Goal: Complete application form: Complete application form

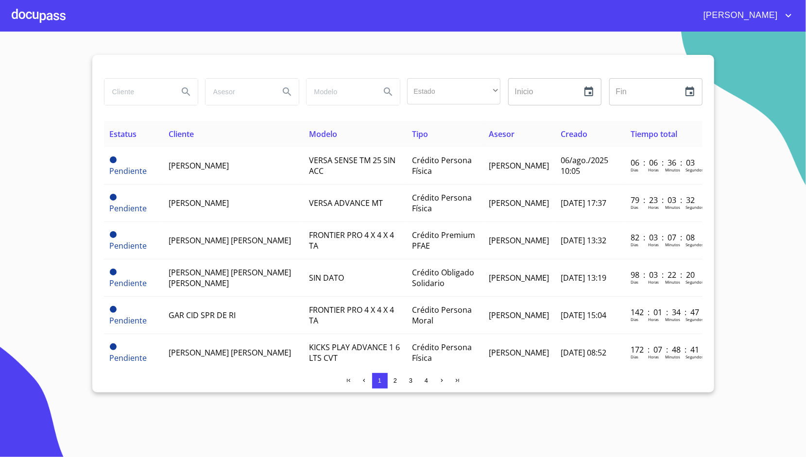
click at [26, 11] on div at bounding box center [39, 15] width 54 height 31
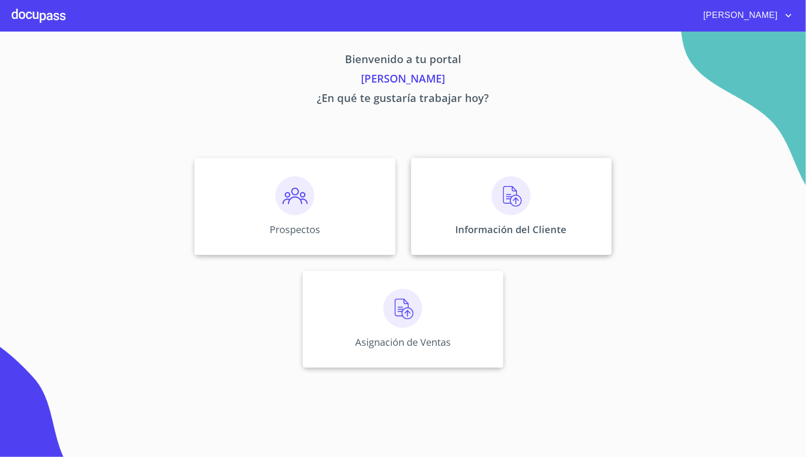
click at [470, 239] on div "Información del Cliente" at bounding box center [511, 206] width 201 height 97
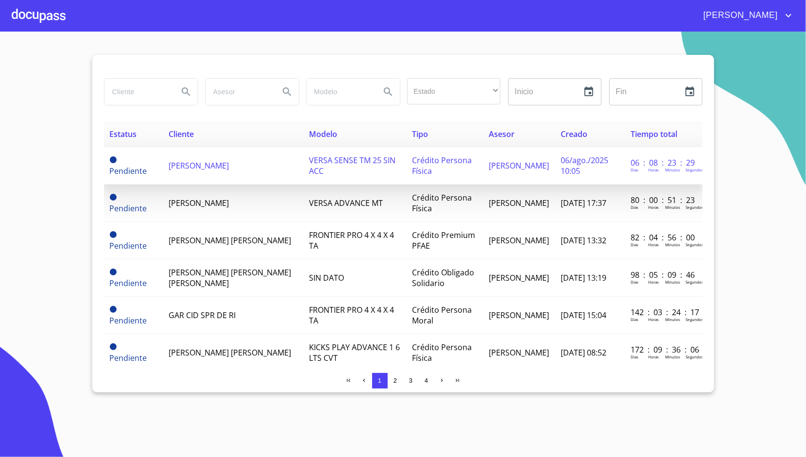
click at [262, 181] on td "[PERSON_NAME]" at bounding box center [233, 165] width 140 height 37
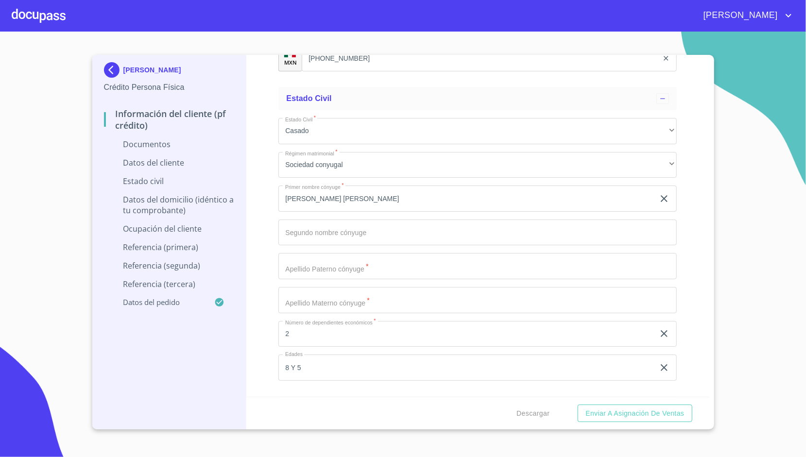
scroll to position [2164, 0]
click at [287, 194] on input "[PERSON_NAME] [PERSON_NAME]" at bounding box center [466, 198] width 376 height 26
type input "[PERSON_NAME] [PERSON_NAME] VATAJAS CORONA"
click at [243, 205] on div "[PERSON_NAME] Persona Física Información del cliente (PF crédito) Documentos Da…" at bounding box center [169, 242] width 154 height 374
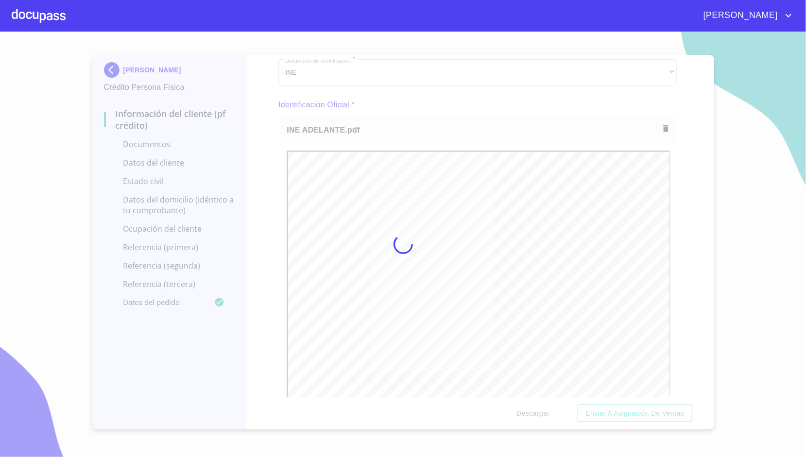
scroll to position [0, 0]
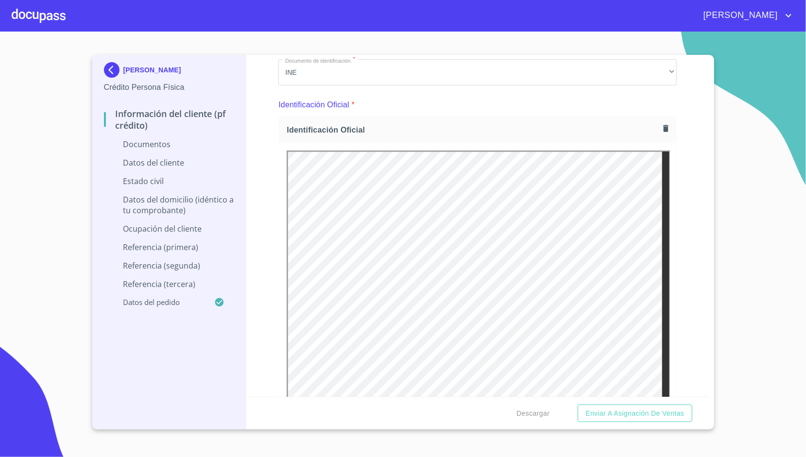
click at [263, 124] on div "Información del cliente (PF crédito) Documentos Documento de identificación.   …" at bounding box center [477, 226] width 463 height 342
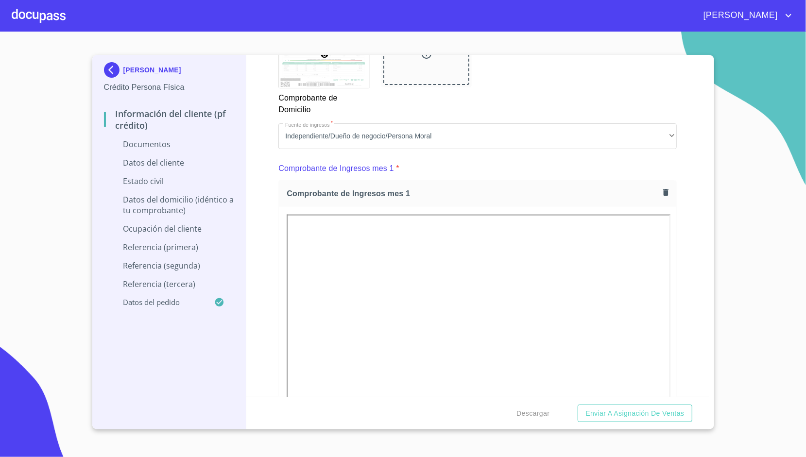
scroll to position [894, 0]
click at [661, 194] on icon "button" at bounding box center [665, 193] width 9 height 9
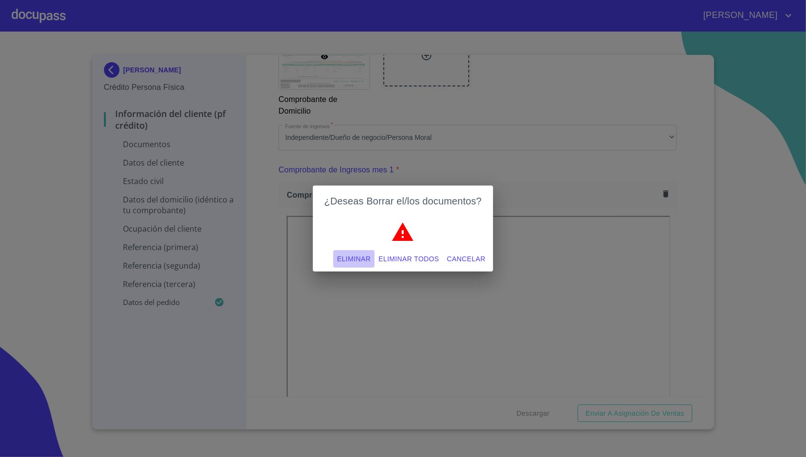
click at [361, 253] on span "Eliminar" at bounding box center [354, 259] width 34 height 12
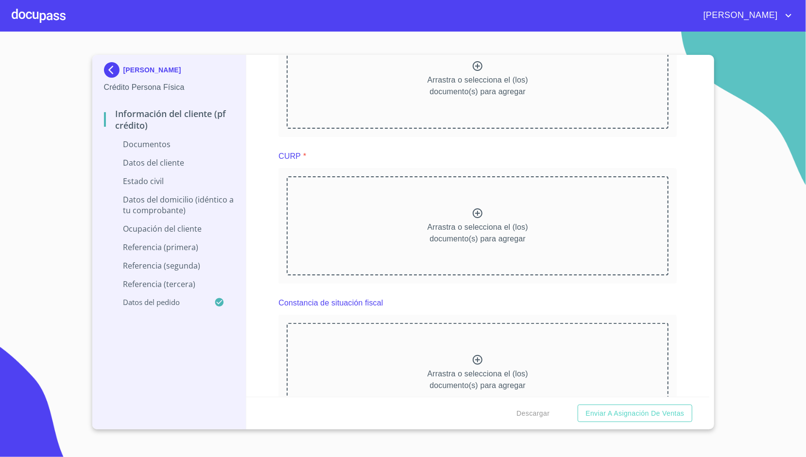
scroll to position [1380, 0]
click at [261, 152] on div "Información del cliente (PF crédito) Documentos Documento de identificación.   …" at bounding box center [477, 226] width 463 height 342
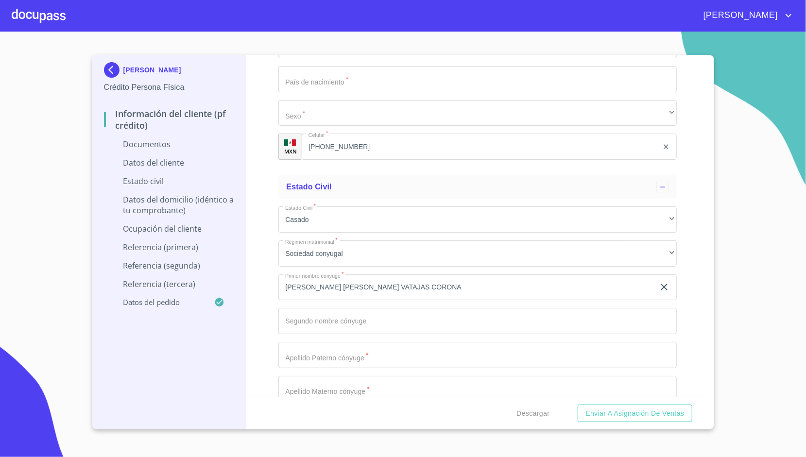
scroll to position [2126, 0]
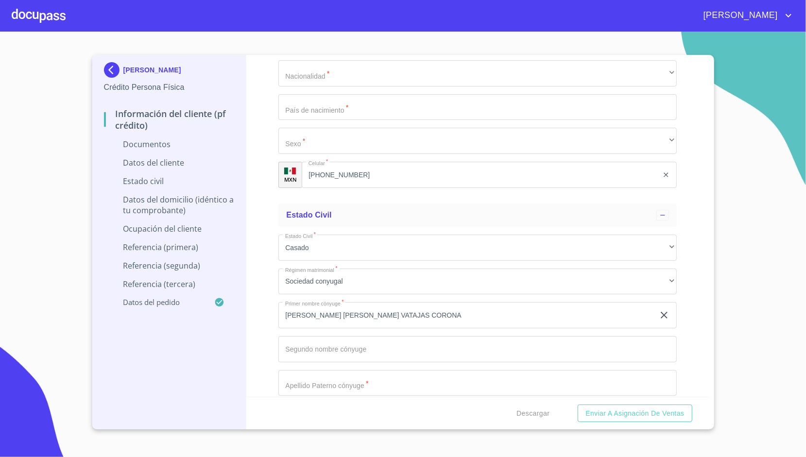
click at [263, 145] on div "Información del cliente (PF crédito) Documentos Documento de identificación.   …" at bounding box center [477, 226] width 463 height 342
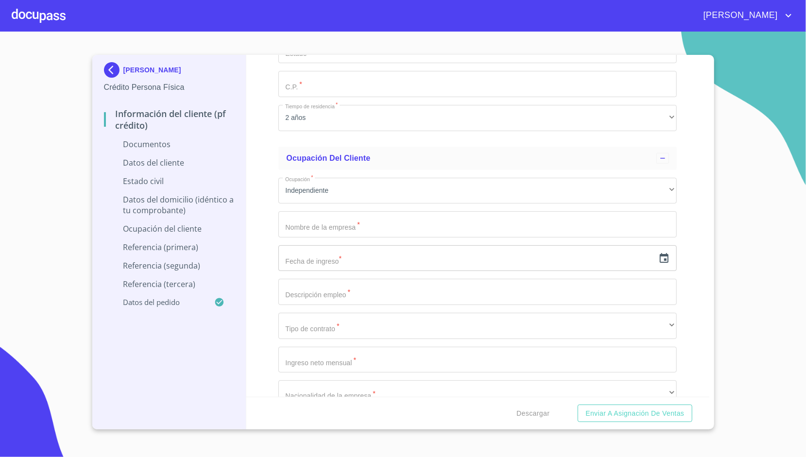
scroll to position [2940, 0]
paste input "VAAP850628CE6"
type input "VAAP850628CE6"
click at [268, 243] on div "Información del cliente (PF crédito) Documentos Documento de identificación.   …" at bounding box center [477, 226] width 463 height 342
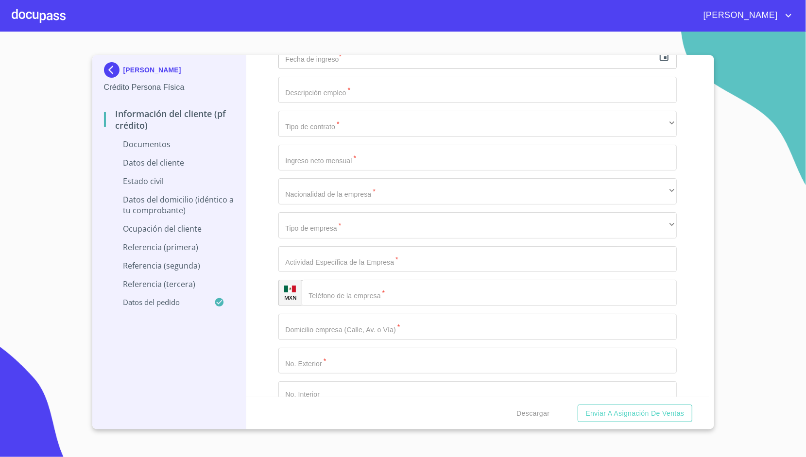
scroll to position [3143, 0]
click at [258, 132] on div "Información del cliente (PF crédito) Documentos Documento de identificación.   …" at bounding box center [477, 226] width 463 height 342
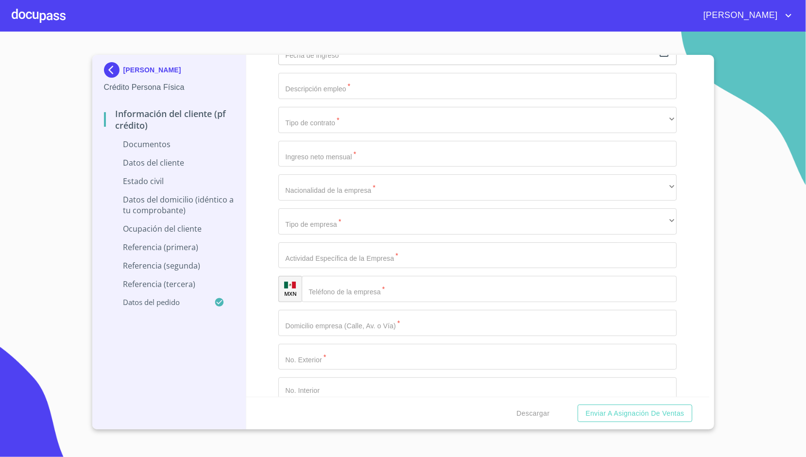
click at [53, 16] on div at bounding box center [39, 15] width 54 height 31
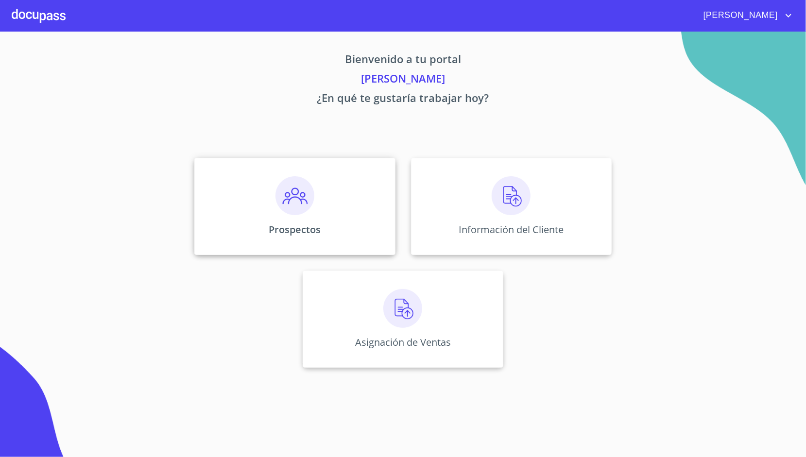
click at [256, 164] on div "Prospectos" at bounding box center [294, 206] width 201 height 97
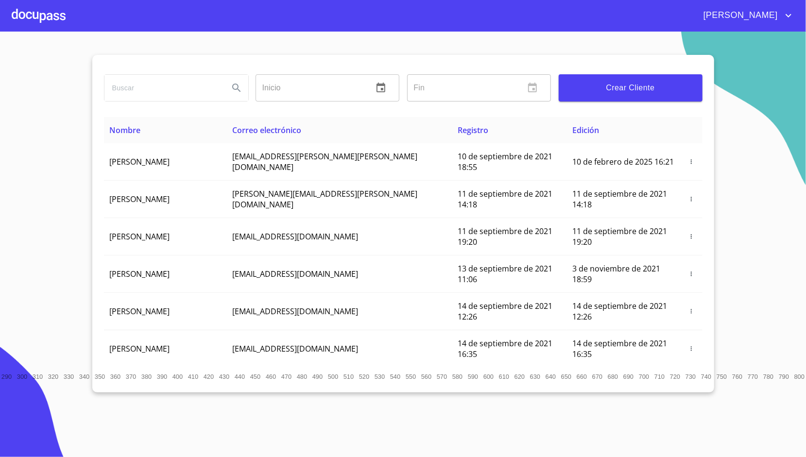
click at [189, 89] on input "search" at bounding box center [162, 88] width 117 height 26
type input "[PERSON_NAME]"
click at [242, 80] on button "Search" at bounding box center [236, 87] width 23 height 23
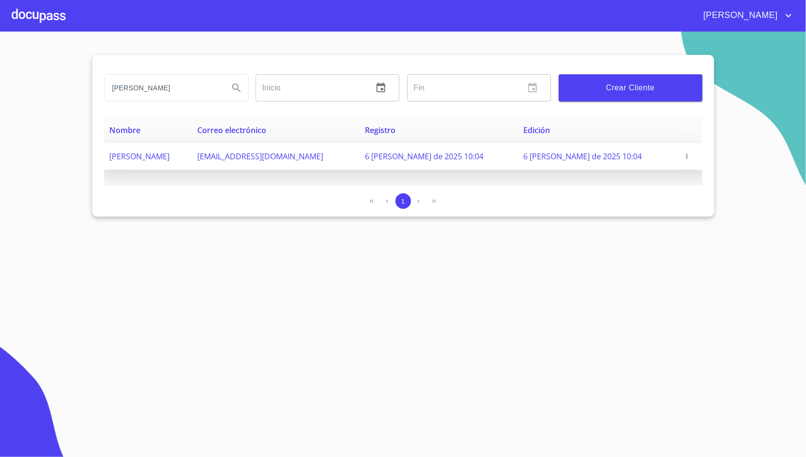
click at [276, 159] on span "[EMAIL_ADDRESS][DOMAIN_NAME]" at bounding box center [260, 156] width 126 height 11
copy span "[EMAIL_ADDRESS][DOMAIN_NAME]"
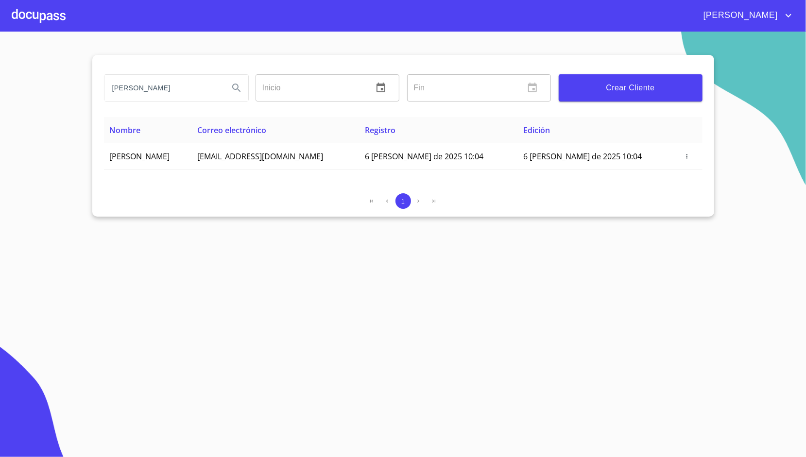
click at [306, 197] on div "1" at bounding box center [403, 201] width 598 height 16
click at [30, 8] on div at bounding box center [39, 15] width 54 height 31
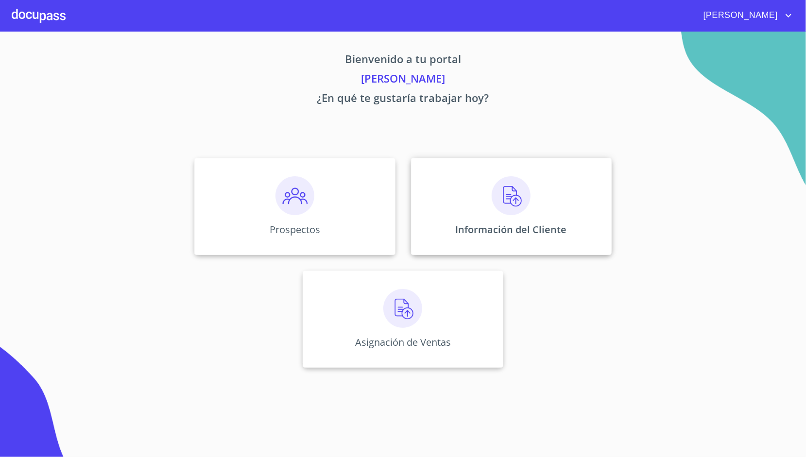
click at [434, 197] on div "Información del Cliente" at bounding box center [511, 206] width 201 height 97
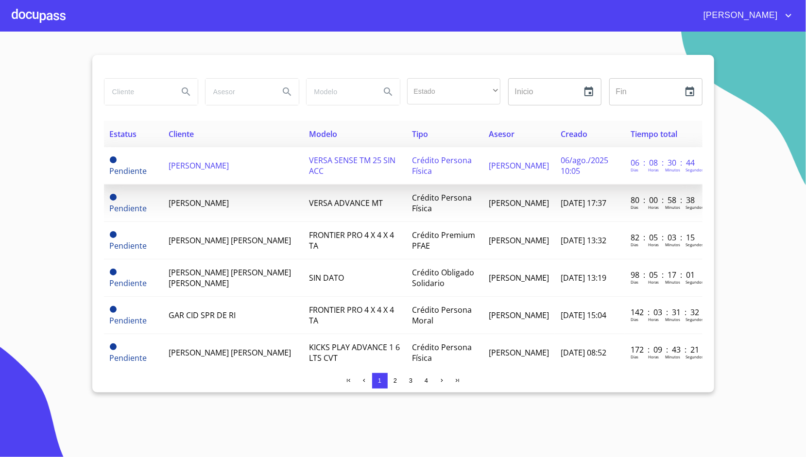
click at [243, 174] on td "[PERSON_NAME]" at bounding box center [233, 165] width 140 height 37
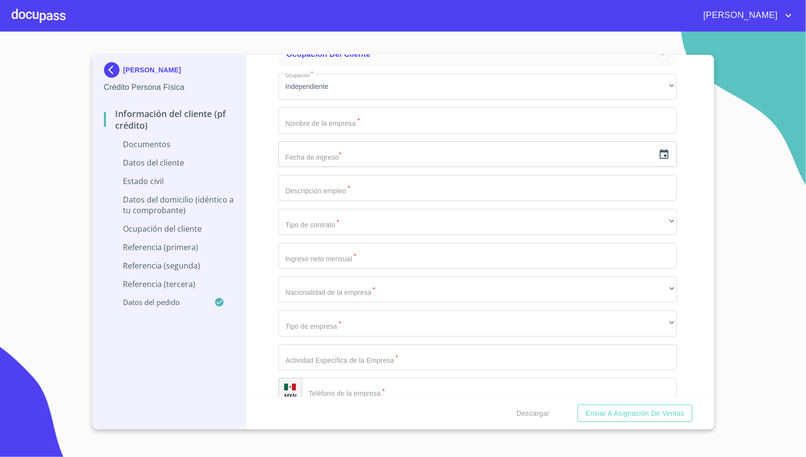
scroll to position [3026, 0]
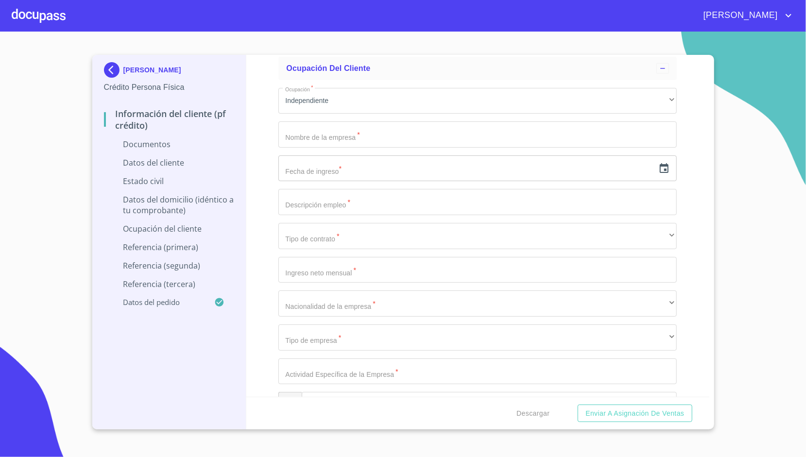
paste input "VAAP850628MJCZNT06"
type input "VAAP850628MJCZNT06"
click at [258, 185] on div "Información del cliente (PF crédito) Documentos Documento de identificación.   …" at bounding box center [477, 226] width 463 height 342
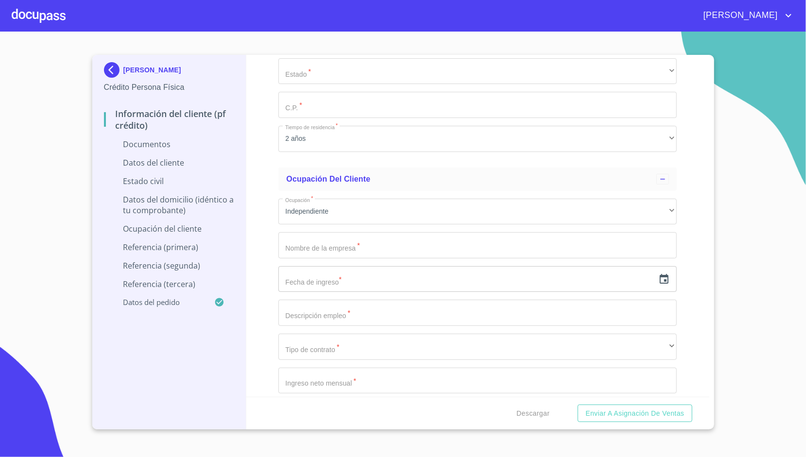
scroll to position [2911, 0]
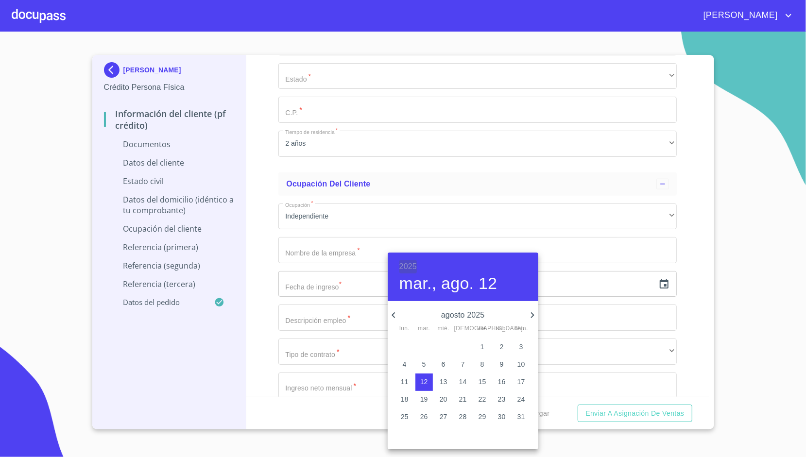
click at [406, 262] on h6 "2025" at bounding box center [407, 267] width 17 height 14
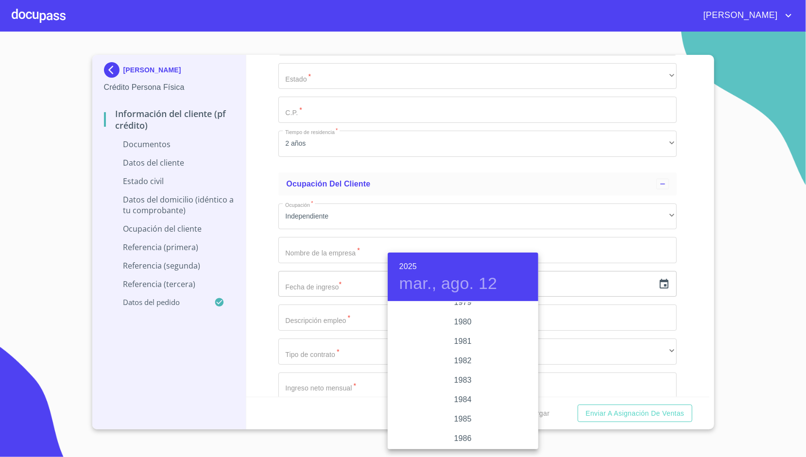
scroll to position [1059, 0]
click at [455, 432] on div "1986" at bounding box center [463, 438] width 151 height 19
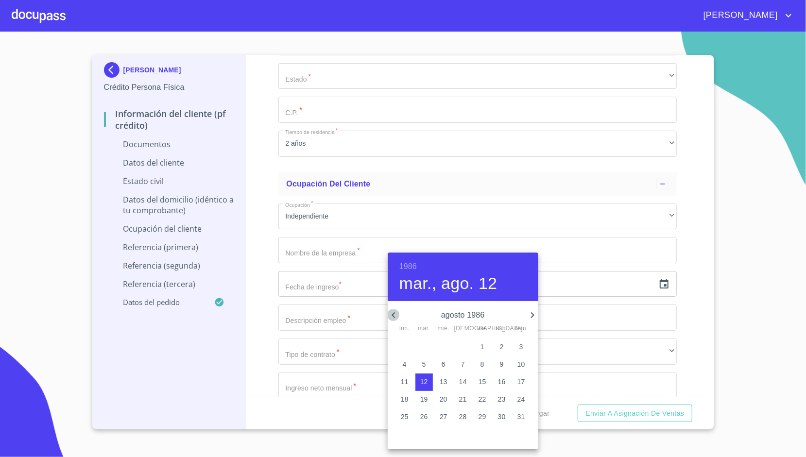
click at [397, 314] on icon "button" at bounding box center [394, 315] width 12 height 12
click at [506, 420] on span "28" at bounding box center [501, 417] width 17 height 10
type input "28 de jun. de 1986"
click at [256, 260] on div at bounding box center [403, 228] width 806 height 457
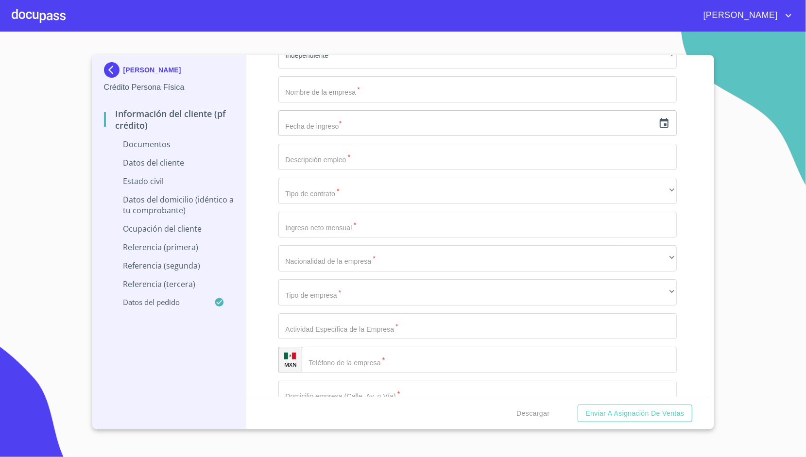
scroll to position [3073, 0]
type input "2627547115"
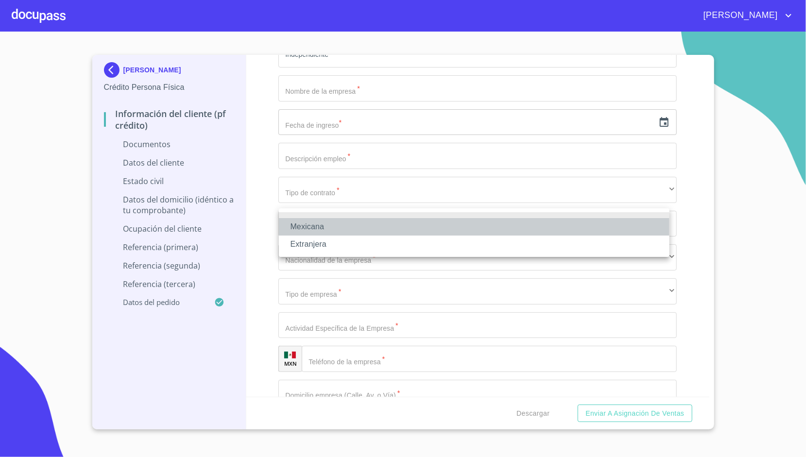
click at [329, 221] on li "Mexicana" at bounding box center [474, 226] width 390 height 17
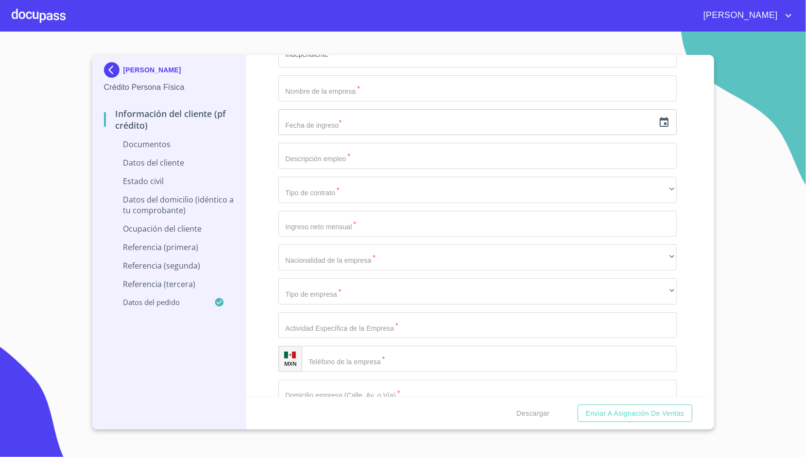
type input "[GEOGRAPHIC_DATA]"
click at [243, 206] on div "[PERSON_NAME] Persona Física Información del cliente (PF crédito) Documentos Da…" at bounding box center [169, 242] width 154 height 374
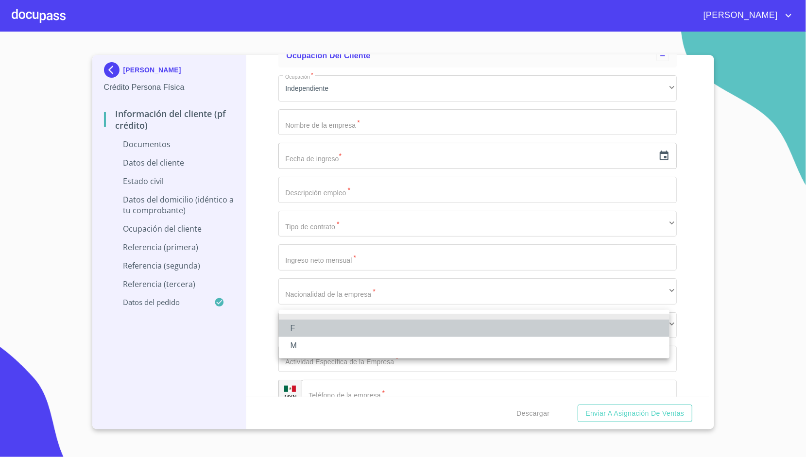
click at [307, 328] on li "F" at bounding box center [474, 328] width 390 height 17
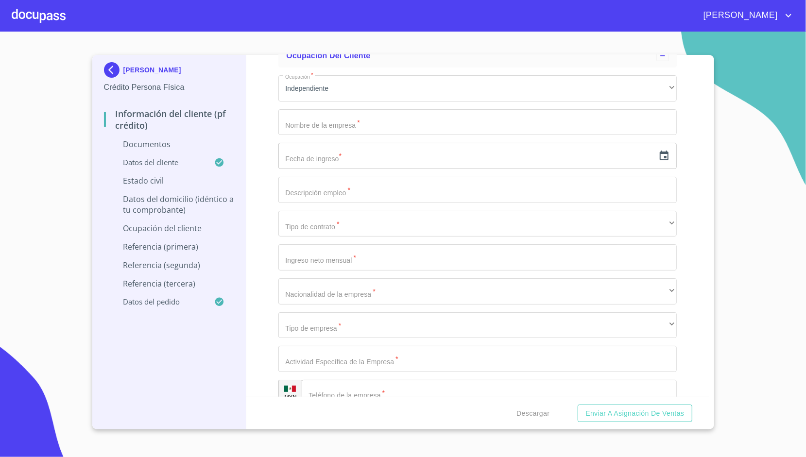
click at [253, 254] on div "Información del cliente (PF crédito) Documentos Documento de identificación.   …" at bounding box center [477, 226] width 463 height 342
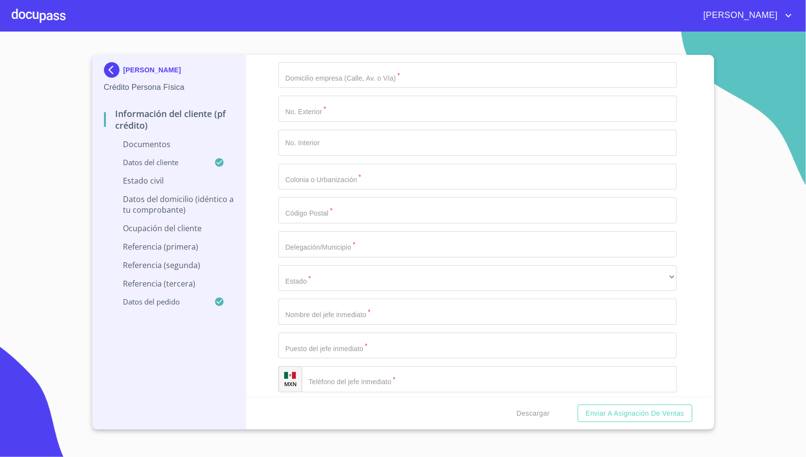
scroll to position [3430, 0]
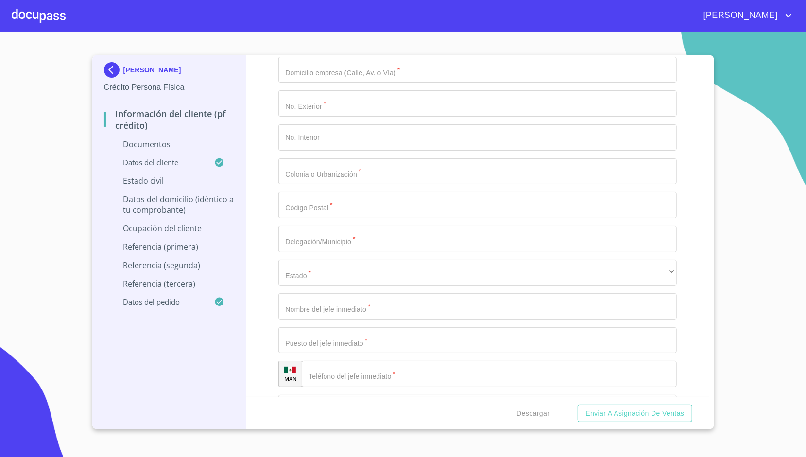
type input "[PERSON_NAME]"
type input "CORONA"
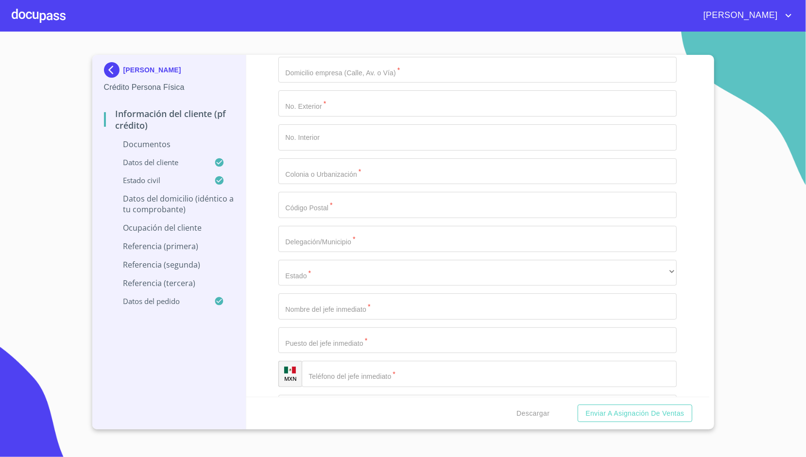
drag, startPoint x: 420, startPoint y: 137, endPoint x: 319, endPoint y: 139, distance: 100.5
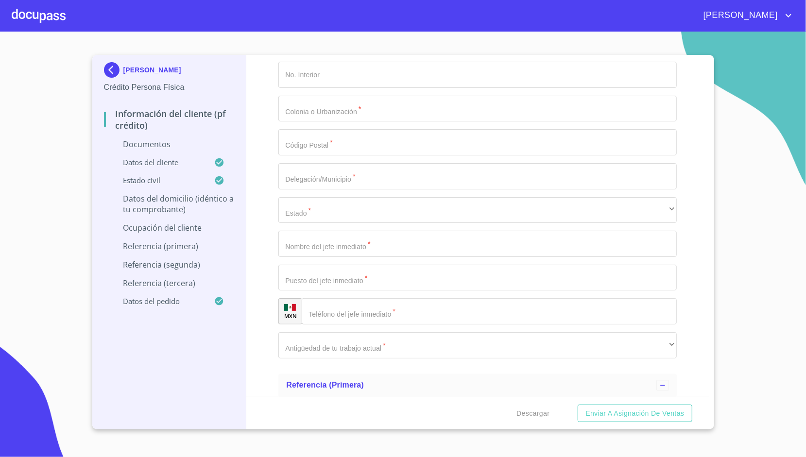
scroll to position [3494, 0]
type input "[PERSON_NAME]"
drag, startPoint x: 304, startPoint y: 247, endPoint x: 275, endPoint y: 245, distance: 29.7
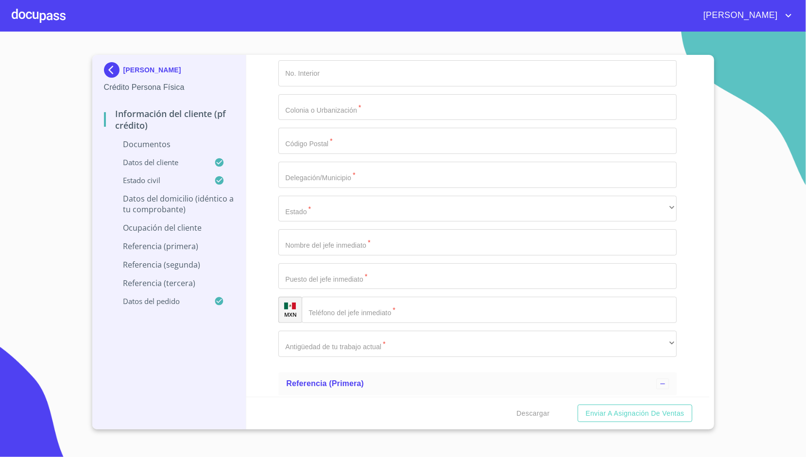
click at [275, 245] on div "Información del cliente (PF crédito) Documentos Documento de identificación.   …" at bounding box center [477, 226] width 463 height 342
type input "0"
type input "2"
click at [276, 187] on div "Información del cliente (PF crédito) Documentos Documento de identificación.   …" at bounding box center [477, 226] width 463 height 342
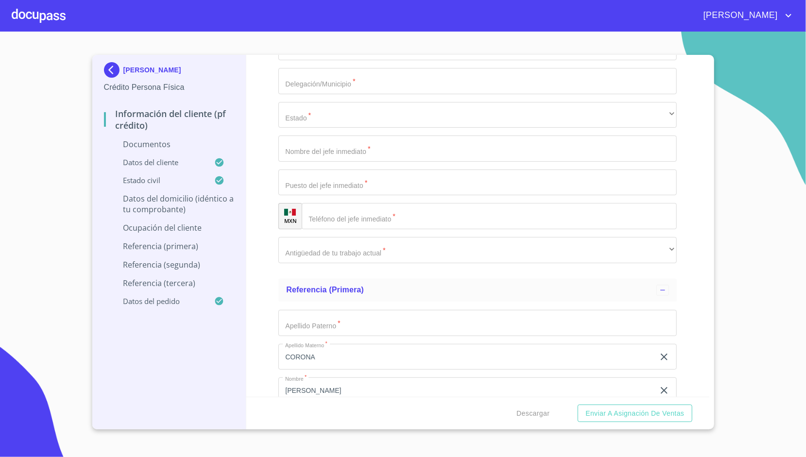
scroll to position [3588, 0]
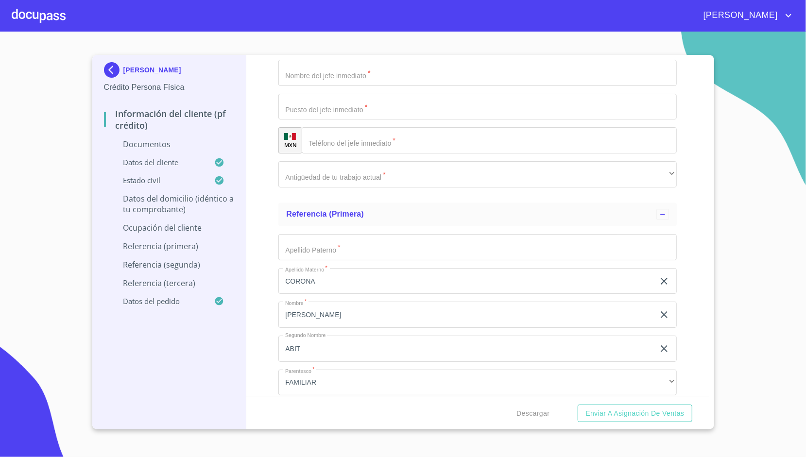
scroll to position [3667, 0]
paste input "[PERSON_NAME]"
type input "[PERSON_NAME]"
type input "2225"
type input "[PERSON_NAME]"
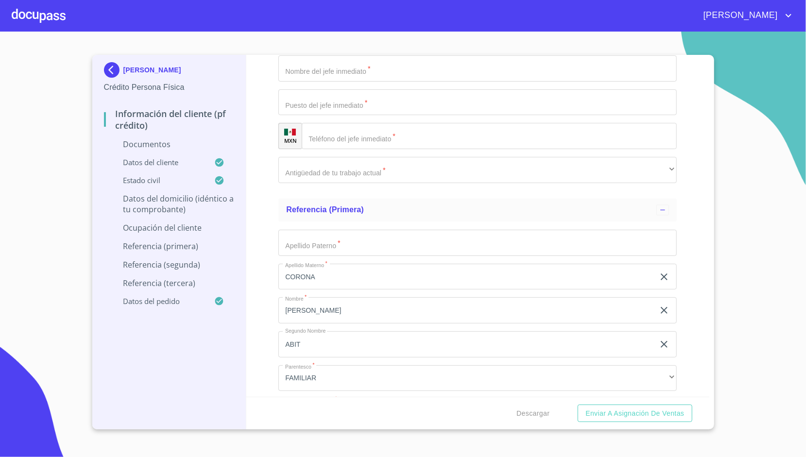
click at [261, 188] on div "Información del cliente (PF crédito) Documentos Documento de identificación.   …" at bounding box center [477, 226] width 463 height 342
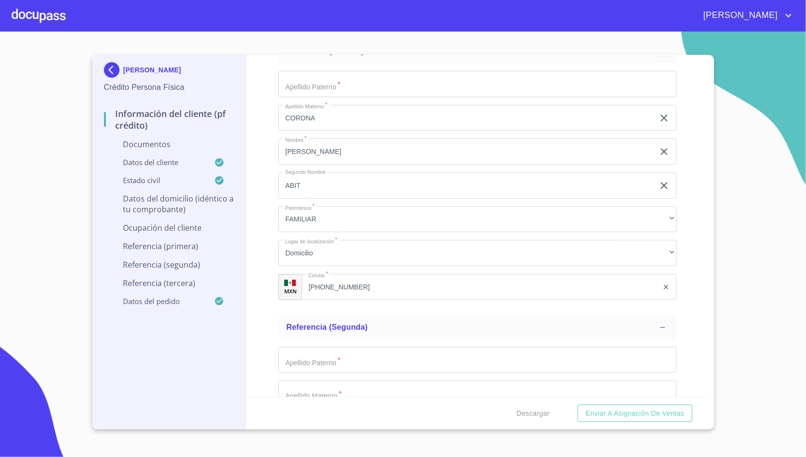
scroll to position [3830, 0]
type input "[PERSON_NAME]"
type input "[GEOGRAPHIC_DATA]"
type input "ZAPOPAN"
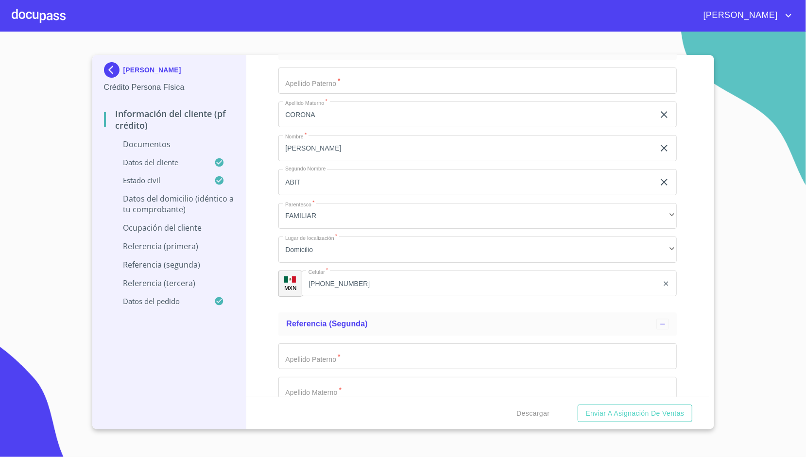
type input "45230"
click at [276, 248] on div "Información del cliente (PF crédito) Documentos Documento de identificación.   …" at bounding box center [477, 226] width 463 height 342
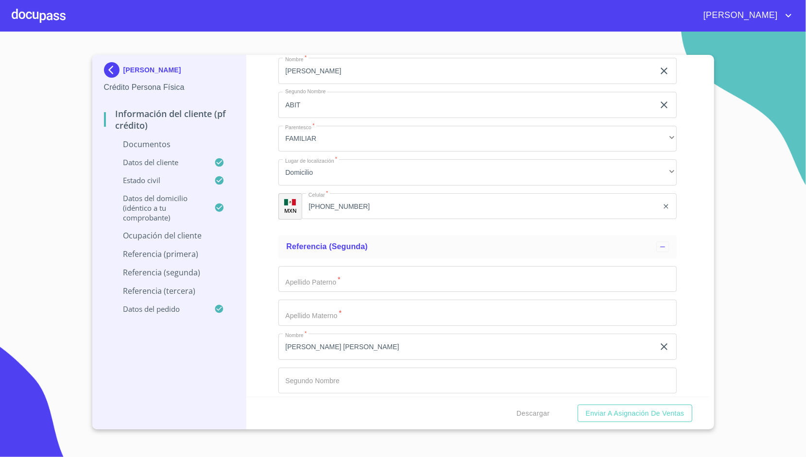
scroll to position [3912, 0]
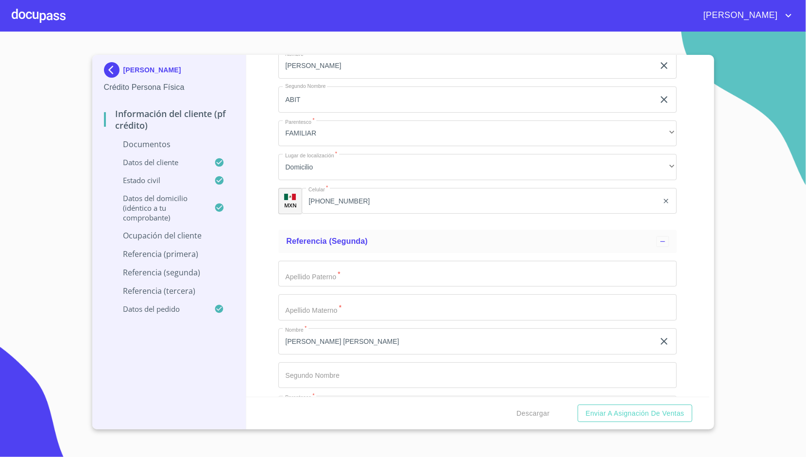
click at [263, 303] on div "Información del cliente (PF crédito) Documentos Documento de identificación.   …" at bounding box center [477, 226] width 463 height 342
click at [250, 223] on div "Información del cliente (PF crédito) Documentos Documento de identificación.   …" at bounding box center [477, 226] width 463 height 342
click at [267, 132] on div "Información del cliente (PF crédito) Documentos Documento de identificación.   …" at bounding box center [477, 226] width 463 height 342
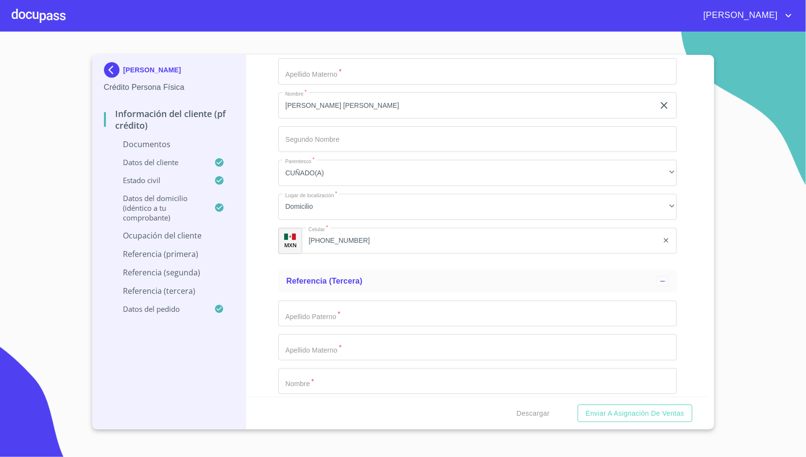
scroll to position [4149, 0]
type input "SALON DE BELLEZA"
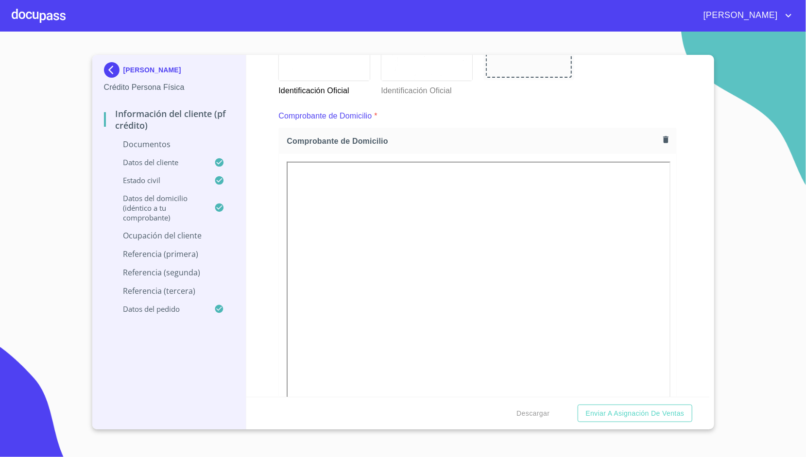
scroll to position [485, 0]
click at [663, 139] on icon "button" at bounding box center [665, 139] width 5 height 7
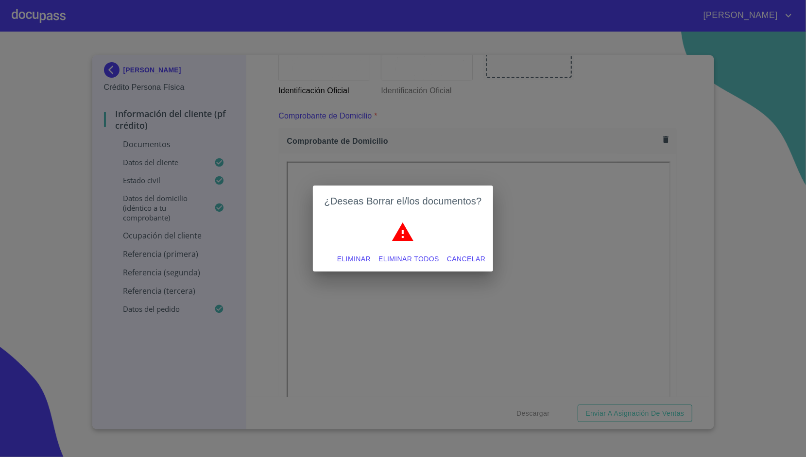
click at [348, 253] on button "Eliminar" at bounding box center [353, 259] width 41 height 18
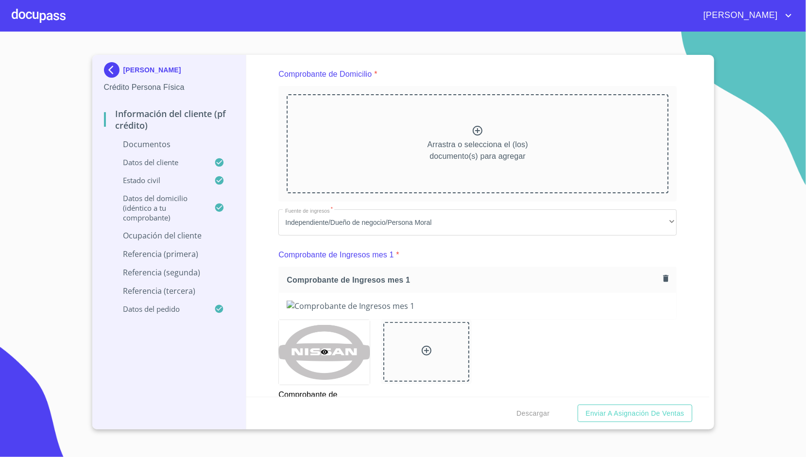
scroll to position [529, 0]
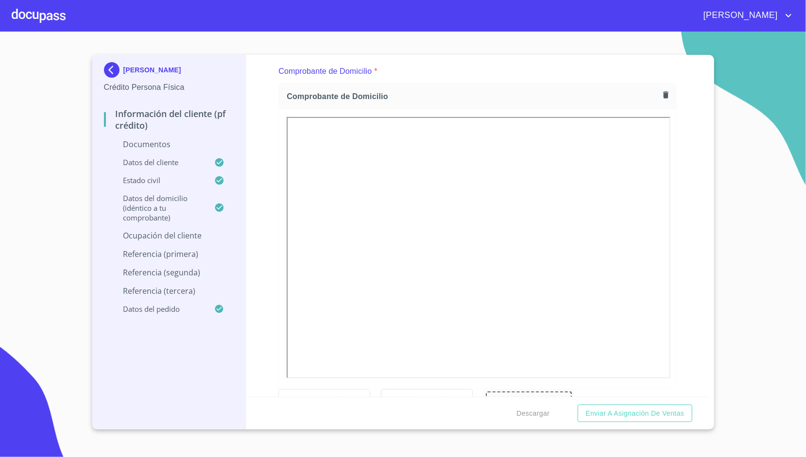
click at [277, 167] on div "Información del cliente (PF crédito) Documentos Documento de identificación.   …" at bounding box center [477, 226] width 463 height 342
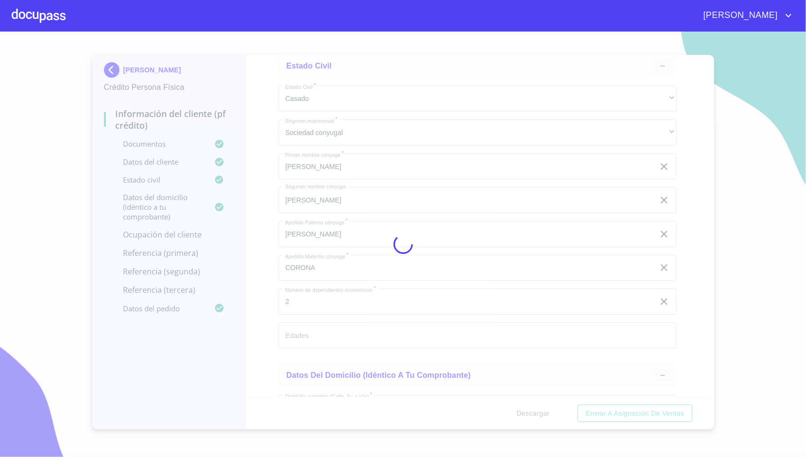
scroll to position [0, 0]
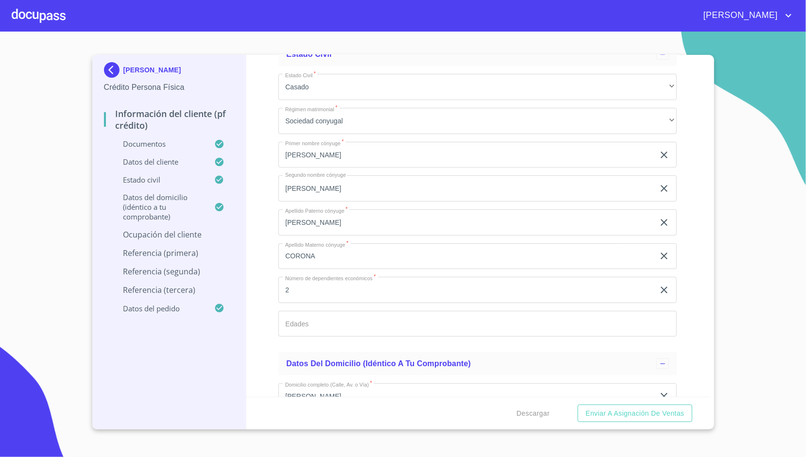
click at [259, 189] on div "Información del cliente (PF crédito) Documentos Documento de identificación.   …" at bounding box center [477, 226] width 463 height 342
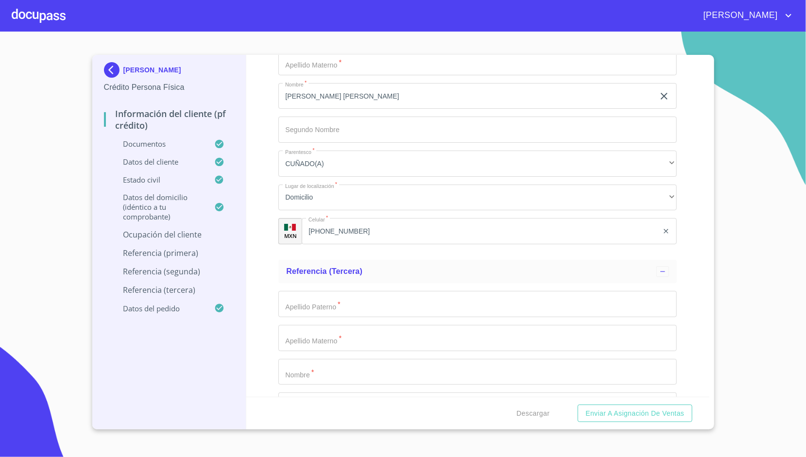
scroll to position [4431, 0]
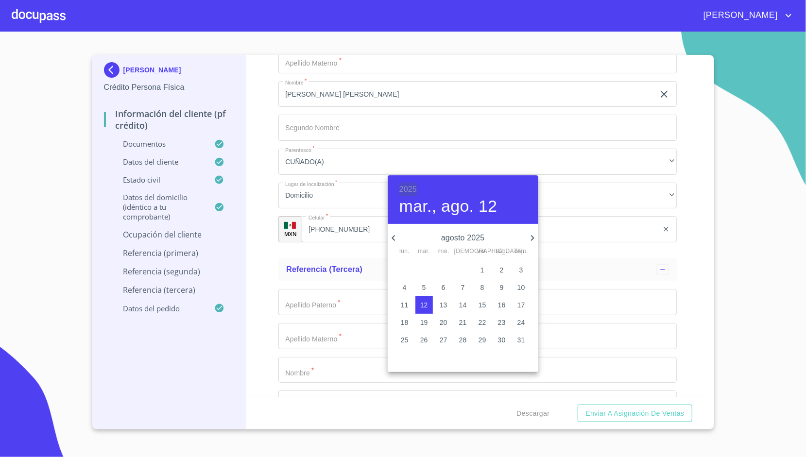
click at [407, 194] on h6 "2025" at bounding box center [407, 190] width 17 height 14
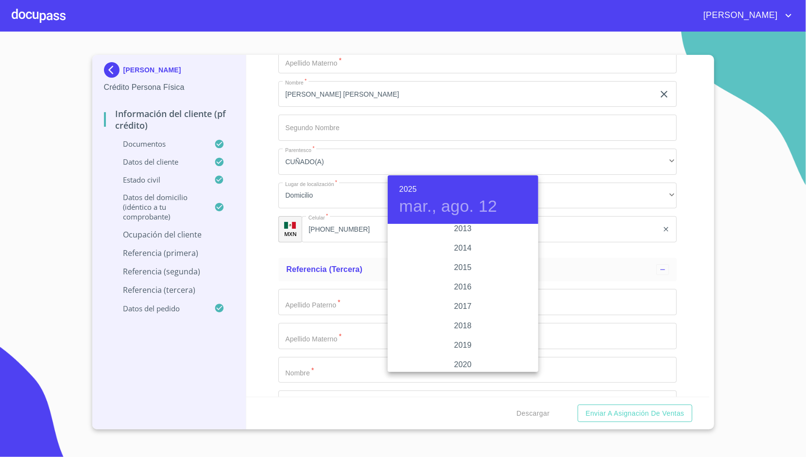
scroll to position [1714, 0]
click at [455, 264] on div "2015" at bounding box center [463, 268] width 151 height 19
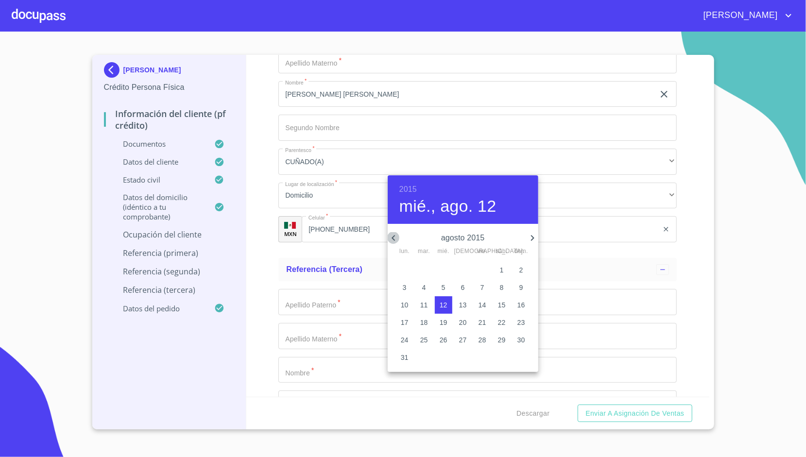
click at [394, 235] on icon "button" at bounding box center [394, 238] width 12 height 12
click at [443, 292] on button "8" at bounding box center [443, 287] width 17 height 17
type input "8 de [DATE]. de 2015"
click at [272, 206] on div at bounding box center [403, 228] width 806 height 457
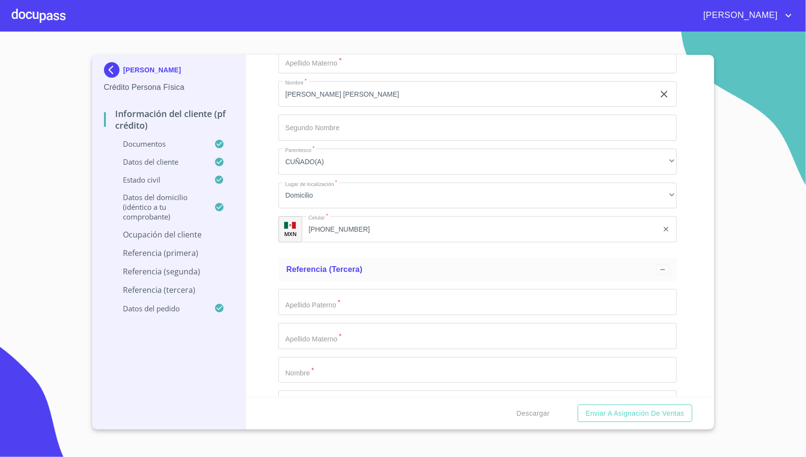
type input "s"
type input "SALON DE BELLEZA"
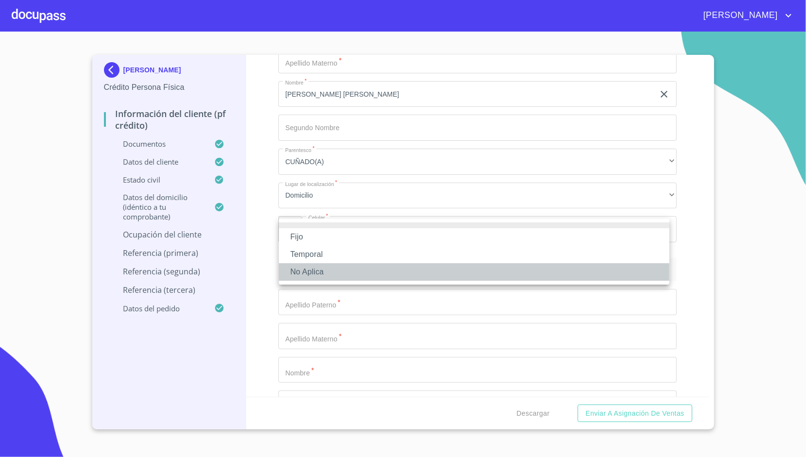
click at [318, 265] on li "No Aplica" at bounding box center [474, 271] width 390 height 17
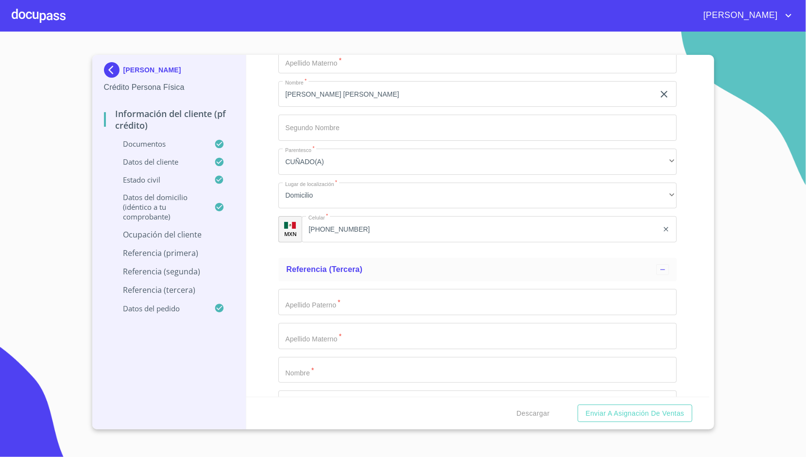
type input "15000"
click at [262, 216] on div "Información del cliente (PF crédito) Documentos Documento de identificación.   …" at bounding box center [477, 226] width 463 height 342
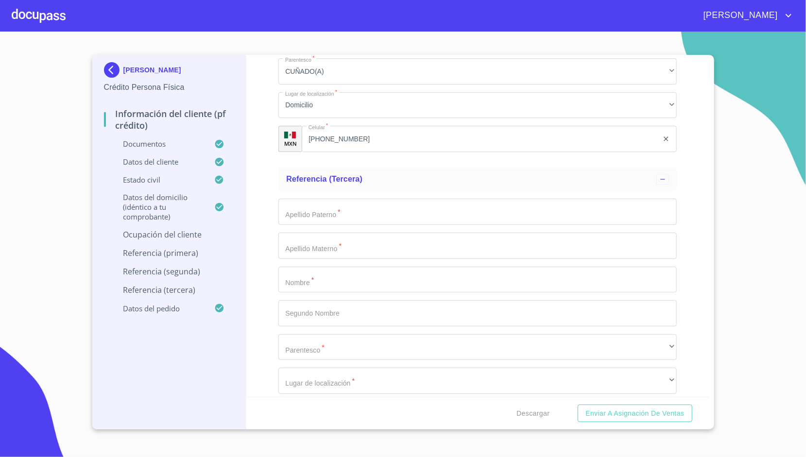
scroll to position [4522, 0]
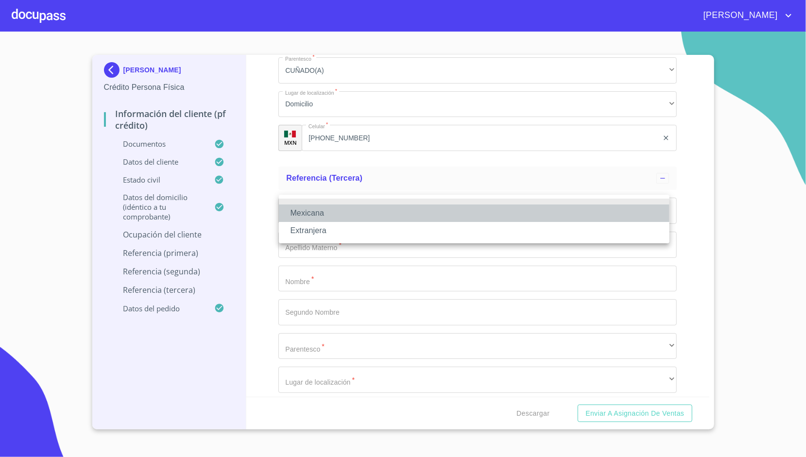
click at [301, 206] on li "Mexicana" at bounding box center [474, 212] width 390 height 17
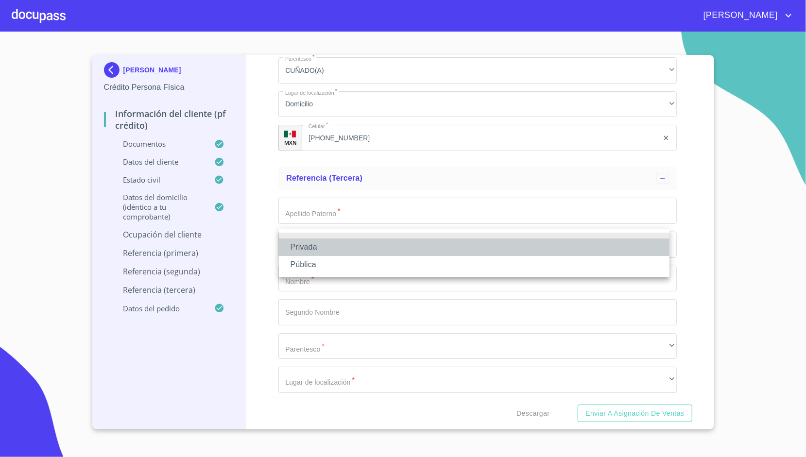
click at [315, 247] on li "Privada" at bounding box center [474, 246] width 390 height 17
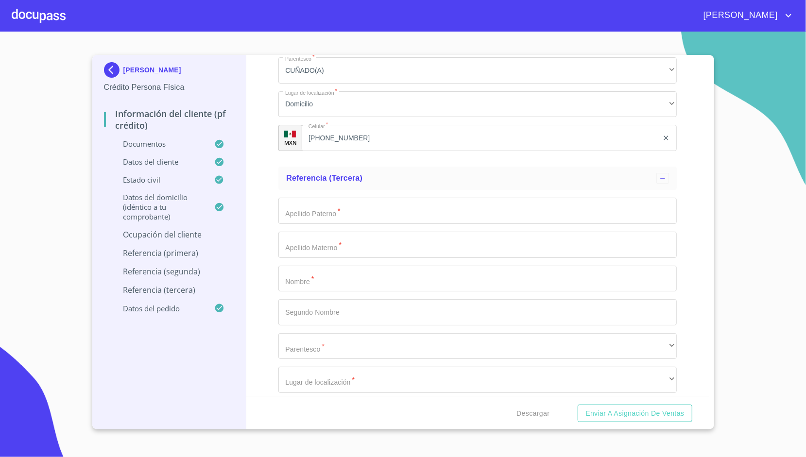
type input "SALON DE BELLEZA"
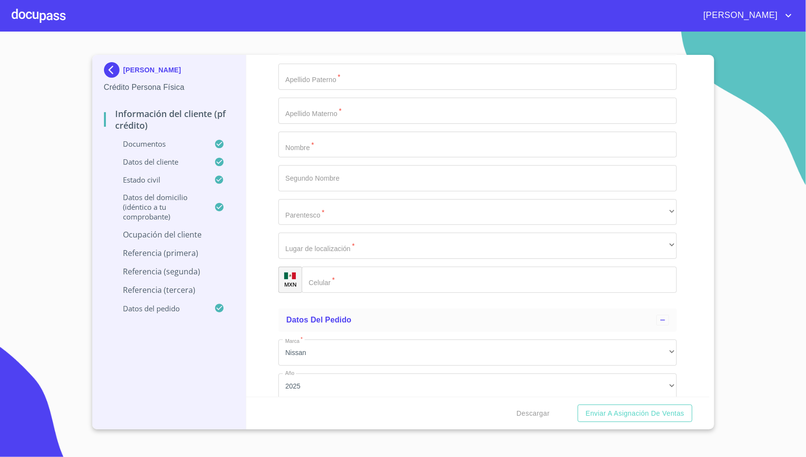
scroll to position [4658, 0]
paste input "[PHONE_NUMBER]"
type input "[PHONE_NUMBER]"
click at [253, 215] on div "Información del cliente (PF crédito) Documentos Documento de identificación.   …" at bounding box center [477, 226] width 463 height 342
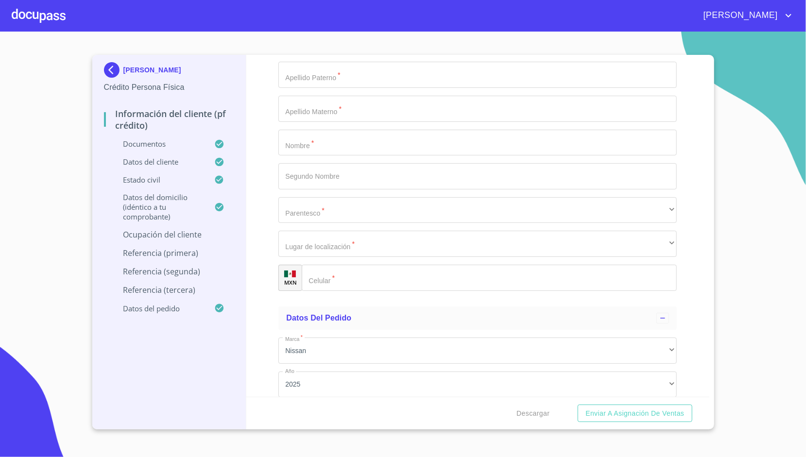
type input "PRIV NADIR"
type input "2578"
type input "C"
type input "45070"
click at [257, 245] on div "Información del cliente (PF crédito) Documentos Documento de identificación.   …" at bounding box center [477, 226] width 463 height 342
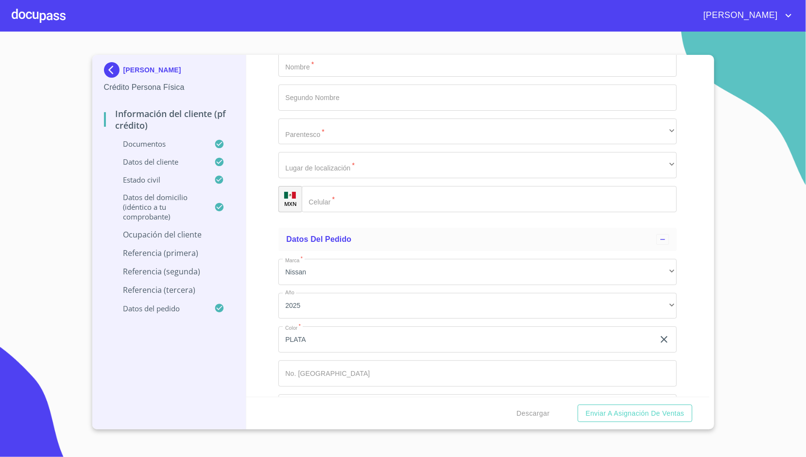
scroll to position [4747, 0]
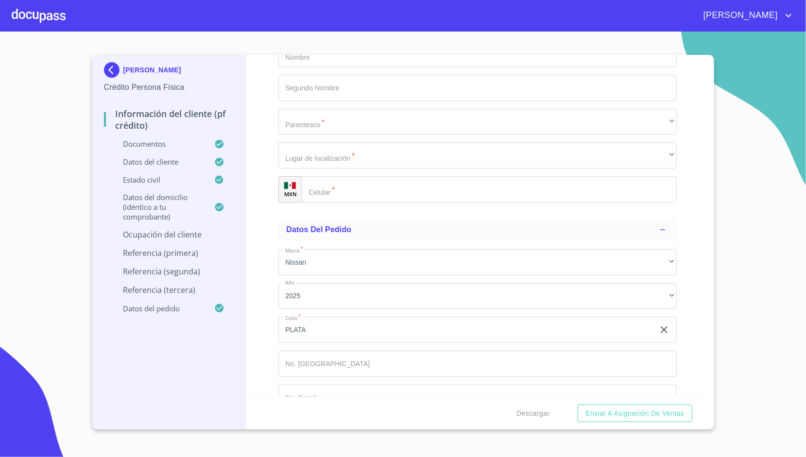
type input "45070"
type input "LAS [PERSON_NAME]"
type input "ZAPOPAN"
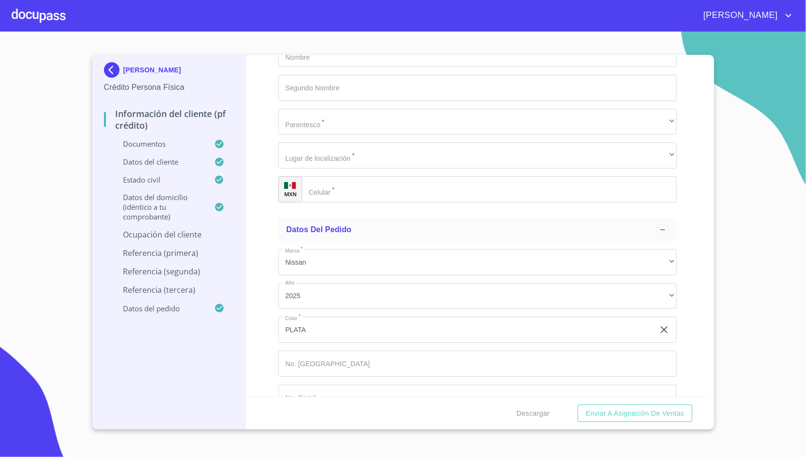
type input "[PERSON_NAME]"
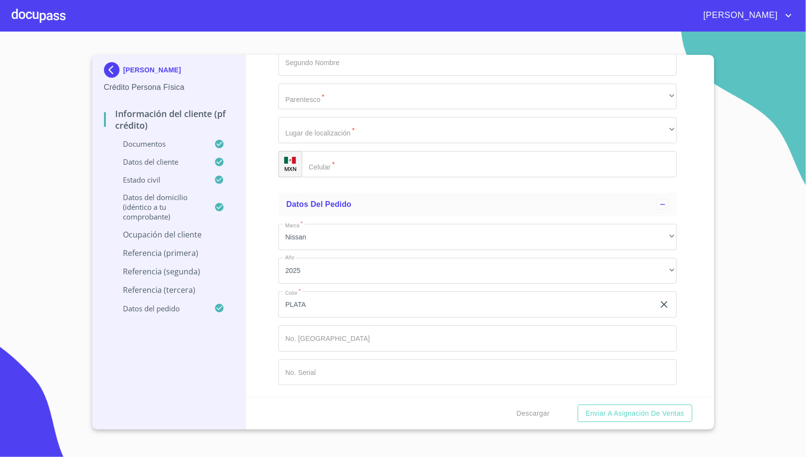
scroll to position [4957, 0]
click at [252, 197] on div "Información del cliente (PF crédito) Documentos Documento de identificación.   …" at bounding box center [477, 226] width 463 height 342
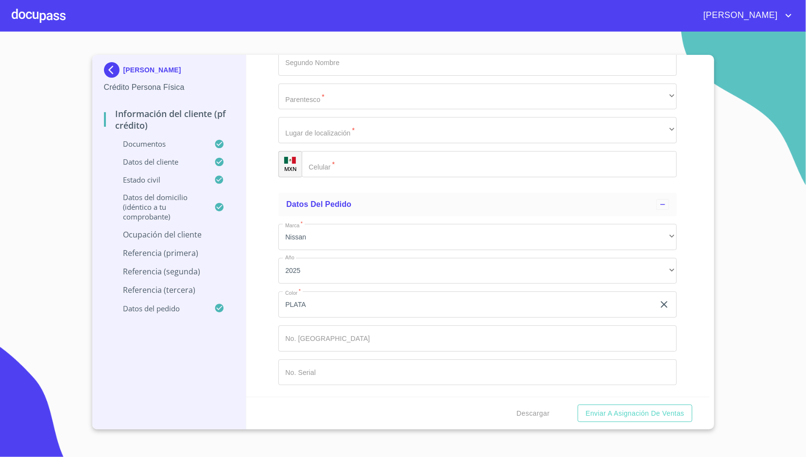
type input "DUEÑA"
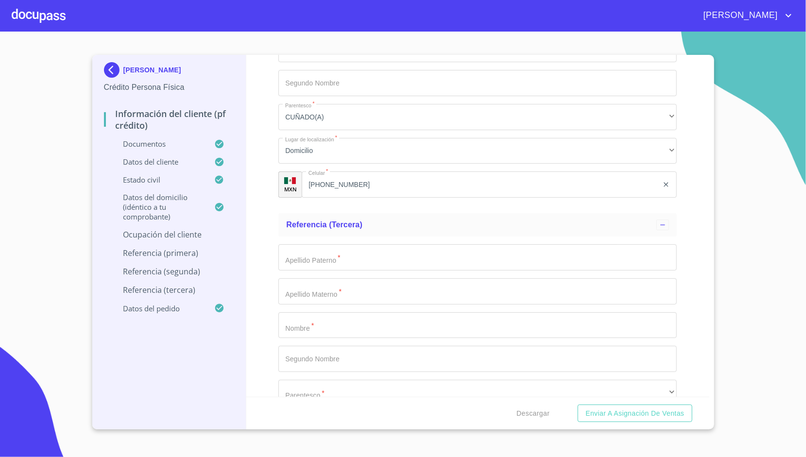
scroll to position [4476, 0]
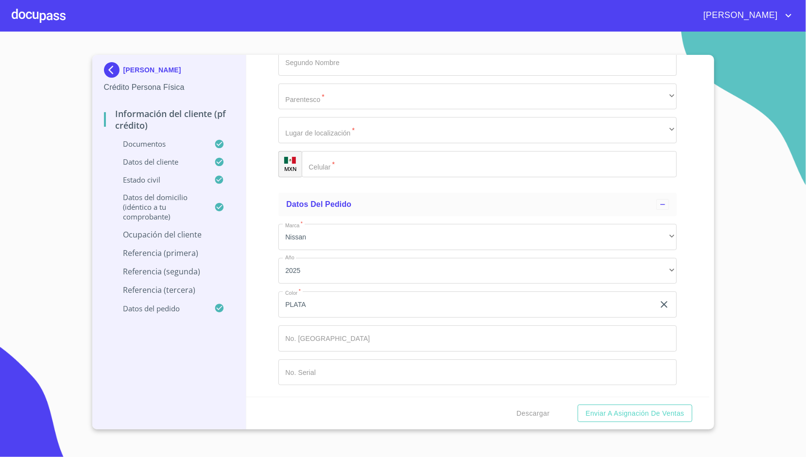
scroll to position [5053, 0]
paste input "[PHONE_NUMBER]"
type input "[PHONE_NUMBER]"
click at [261, 127] on div "Información del cliente (PF crédito) Documentos Documento de identificación.   …" at bounding box center [477, 226] width 463 height 342
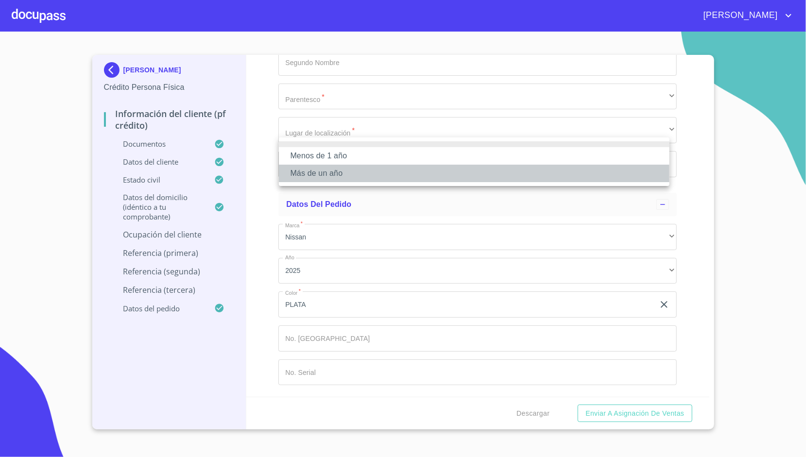
click at [346, 165] on li "Más de un año" at bounding box center [474, 173] width 390 height 17
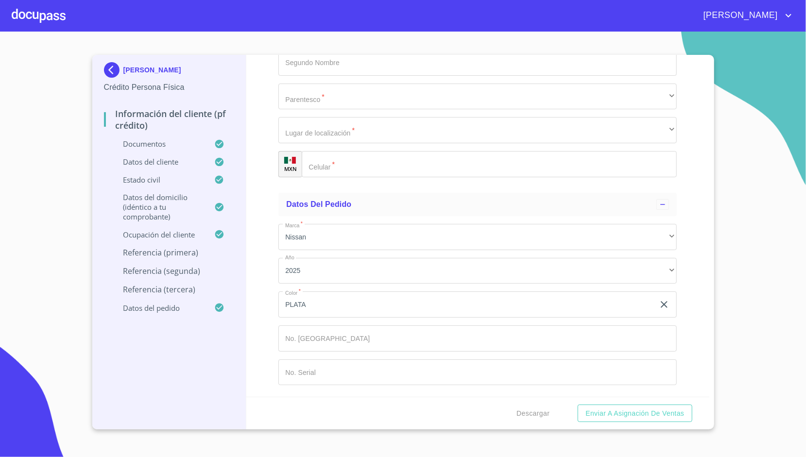
click at [269, 170] on div "Información del cliente (PF crédito) Documentos Documento de identificación.   …" at bounding box center [477, 226] width 463 height 342
drag, startPoint x: 317, startPoint y: 200, endPoint x: 279, endPoint y: 192, distance: 38.2
type input "[PERSON_NAME]"
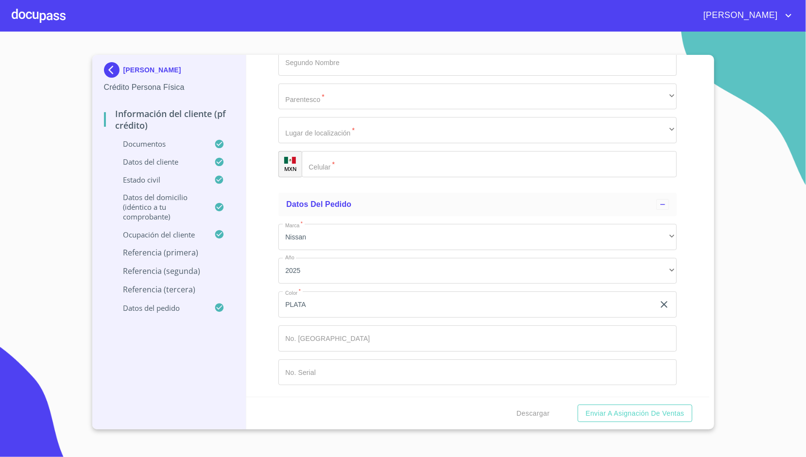
click at [265, 138] on div "Información del cliente (PF crédito) Documentos Documento de identificación.   …" at bounding box center [477, 226] width 463 height 342
type input "ABIT"
type input "A"
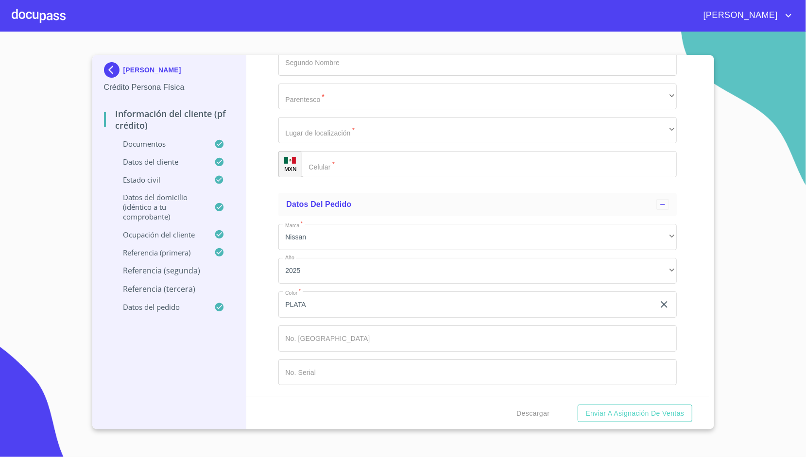
click at [267, 224] on div "Información del cliente (PF crédito) Documentos Documento de identificación.   …" at bounding box center [477, 226] width 463 height 342
type input "[PERSON_NAME]"
type input "C"
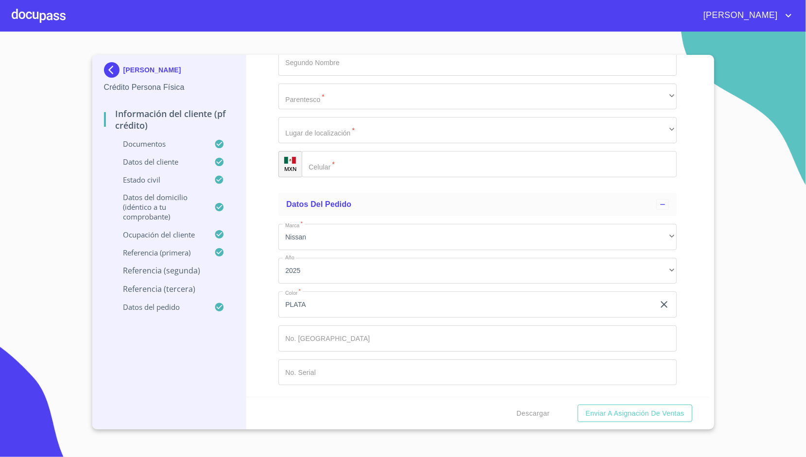
type input "CORONA"
click at [270, 193] on div "Información del cliente (PF crédito) Documentos Documento de identificación.   …" at bounding box center [477, 226] width 463 height 342
type input "[PERSON_NAME]"
click at [271, 227] on div "Información del cliente (PF crédito) Documentos Documento de identificación.   …" at bounding box center [477, 226] width 463 height 342
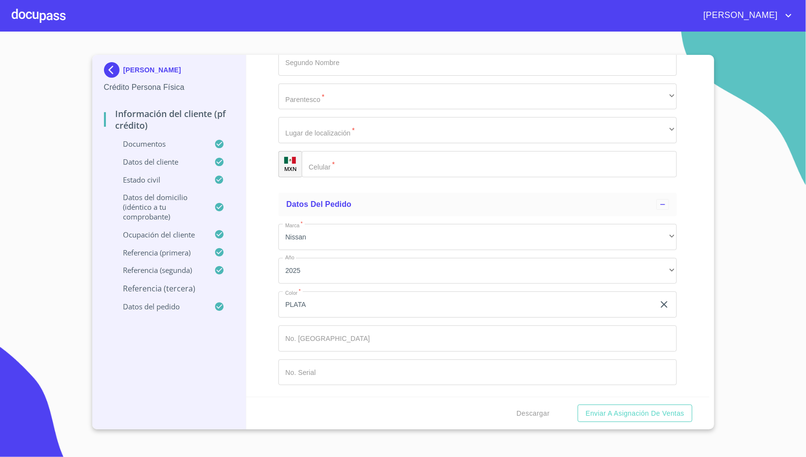
scroll to position [5663, 0]
type input "[PERSON_NAME]"
type input "A"
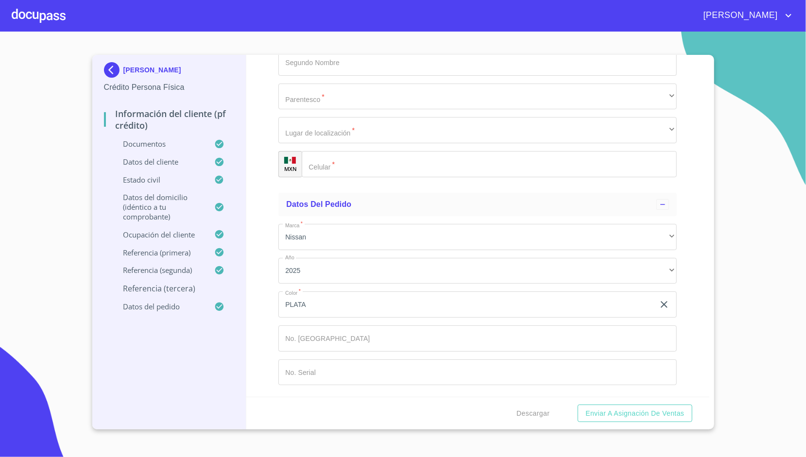
type input "[PERSON_NAME]"
type input "CORONA"
click at [263, 139] on div "Información del cliente (PF crédito) Documentos Documento de identificación.   …" at bounding box center [477, 226] width 463 height 342
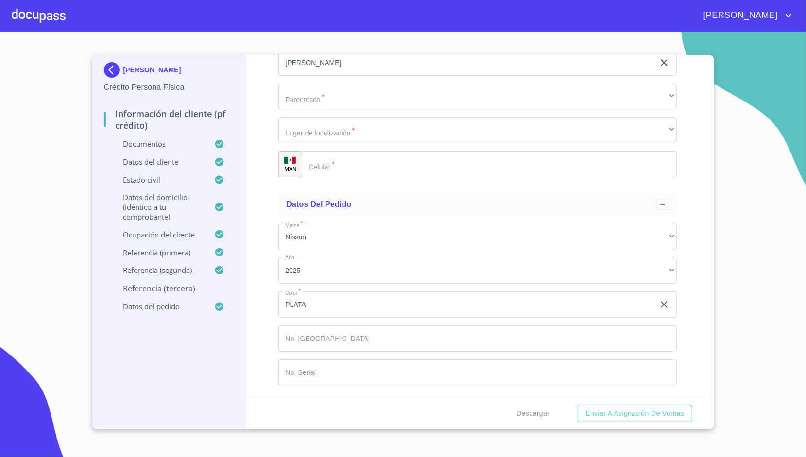
scroll to position [5780, 0]
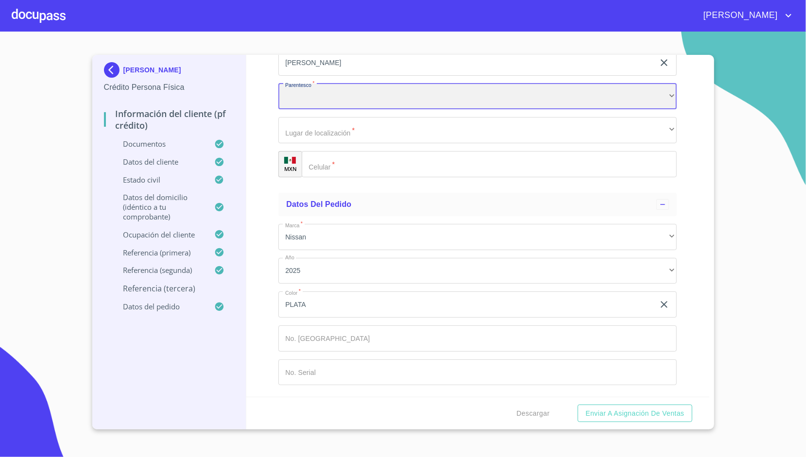
click at [312, 110] on div "​" at bounding box center [477, 97] width 398 height 26
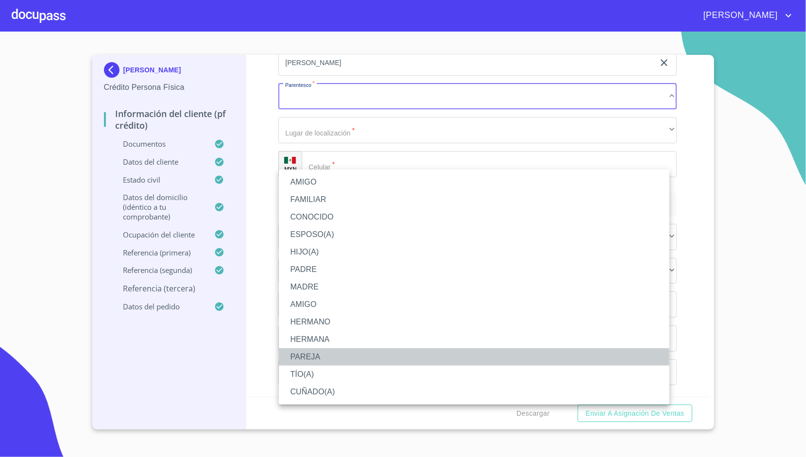
click at [337, 359] on li "PAREJA" at bounding box center [474, 356] width 390 height 17
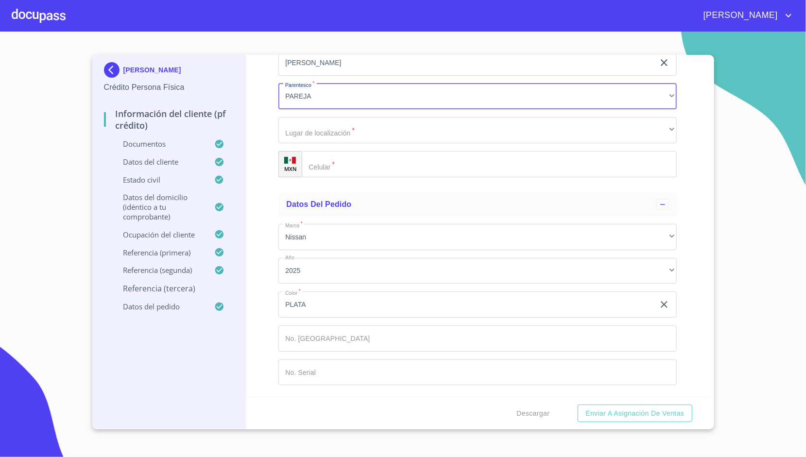
click at [266, 252] on div "Información del cliente (PF crédito) Documentos Documento de identificación.   …" at bounding box center [477, 226] width 463 height 342
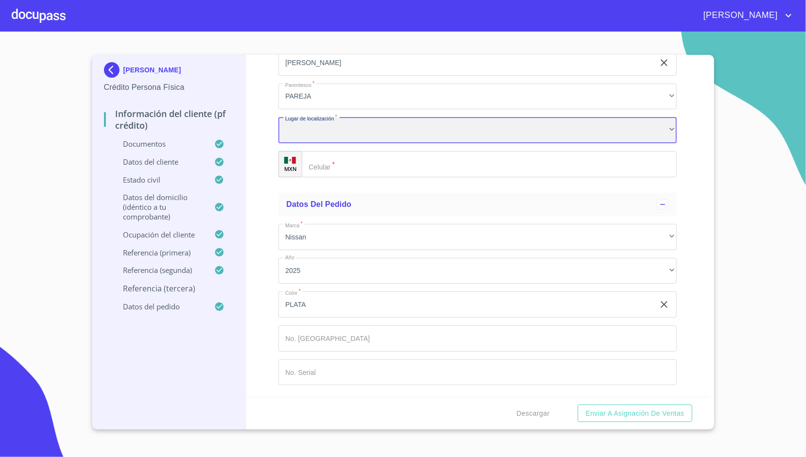
click at [316, 143] on div "​" at bounding box center [477, 130] width 398 height 26
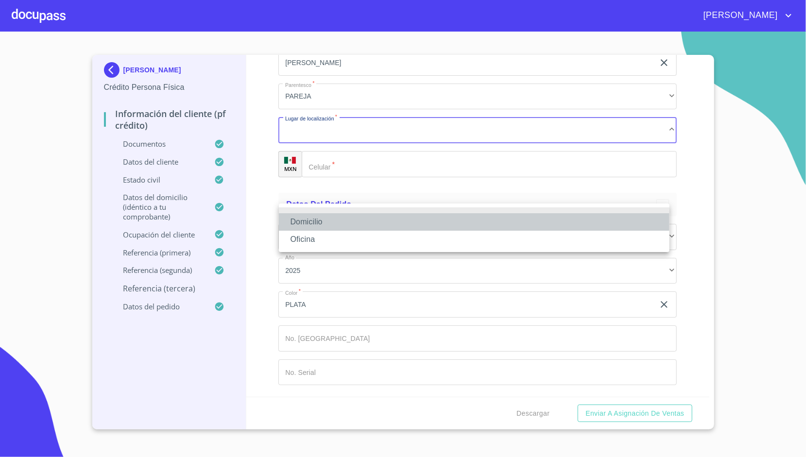
click at [316, 223] on li "Domicilio" at bounding box center [474, 221] width 390 height 17
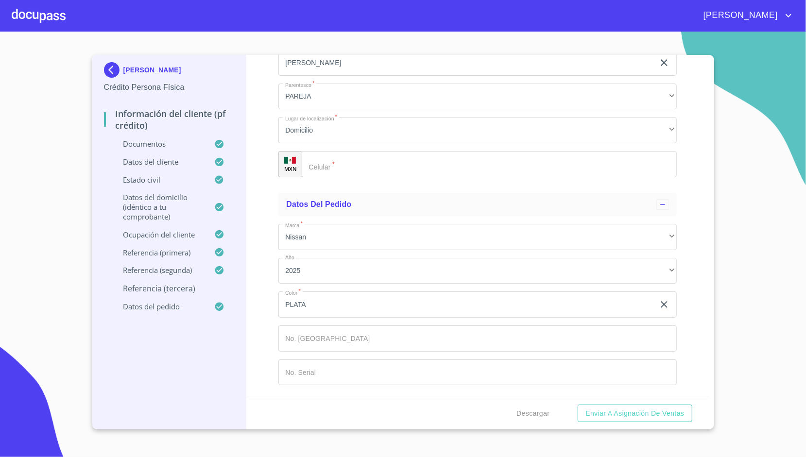
click at [263, 223] on div "Información del cliente (PF crédito) Documentos Documento de identificación.   …" at bounding box center [477, 226] width 463 height 342
click at [330, 177] on input "Documento de identificación.   *" at bounding box center [501, 164] width 350 height 26
paste input "[PHONE_NUMBER]"
type input "[PHONE_NUMBER]"
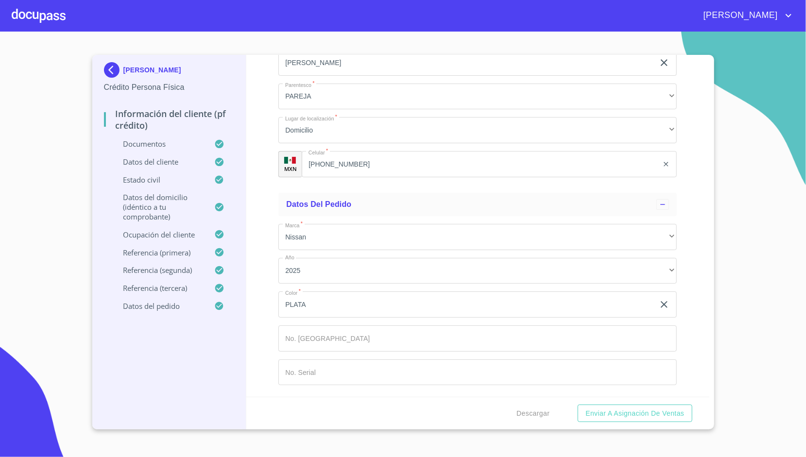
click at [268, 231] on div "Información del cliente (PF crédito) Documentos Documento de identificación.   …" at bounding box center [477, 226] width 463 height 342
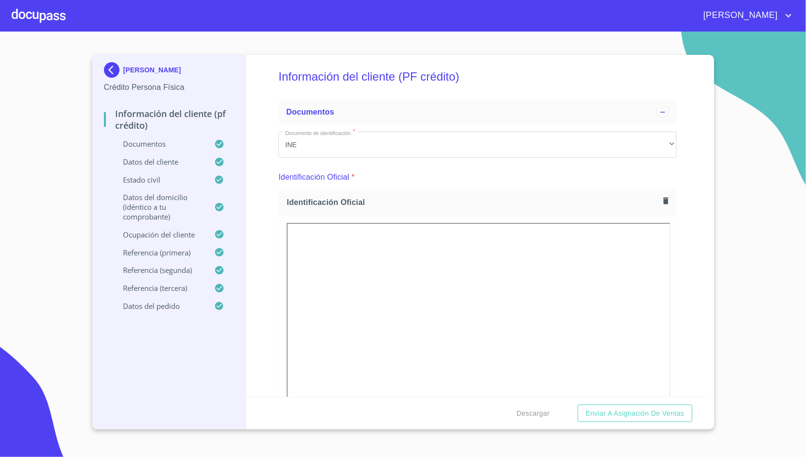
scroll to position [0, 0]
